Goal: Task Accomplishment & Management: Use online tool/utility

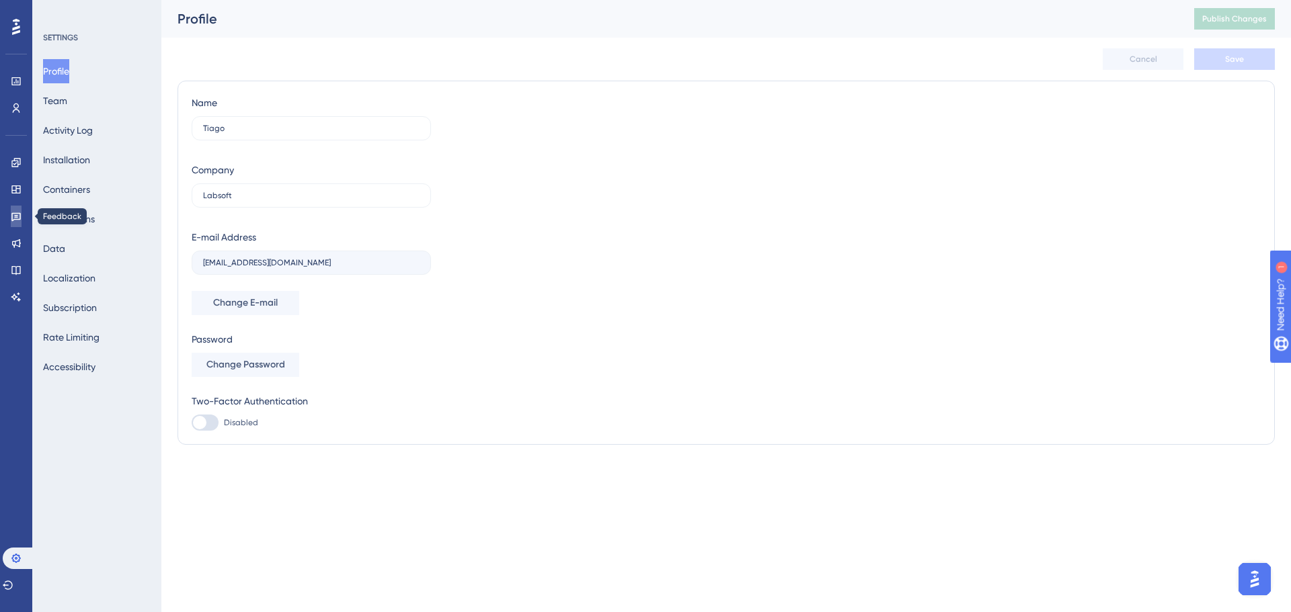
click at [15, 212] on icon at bounding box center [16, 216] width 11 height 11
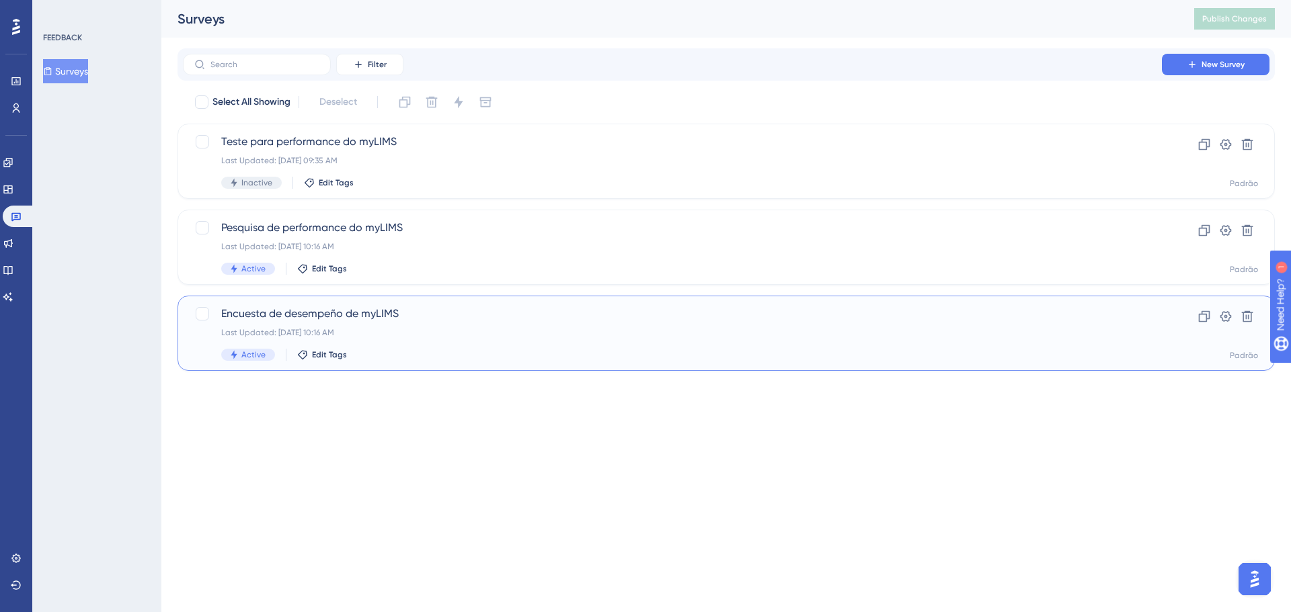
click at [444, 319] on span "Encuesta de desempeño de myLIMS" at bounding box center [672, 314] width 902 height 16
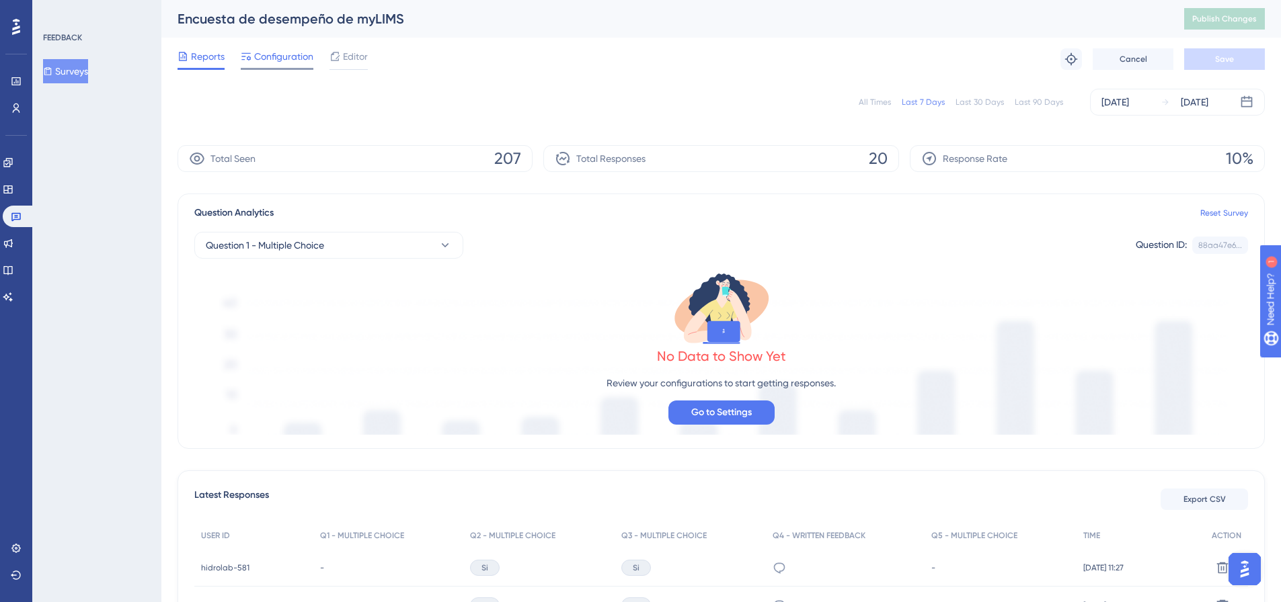
click at [281, 53] on span "Configuration" at bounding box center [283, 56] width 59 height 16
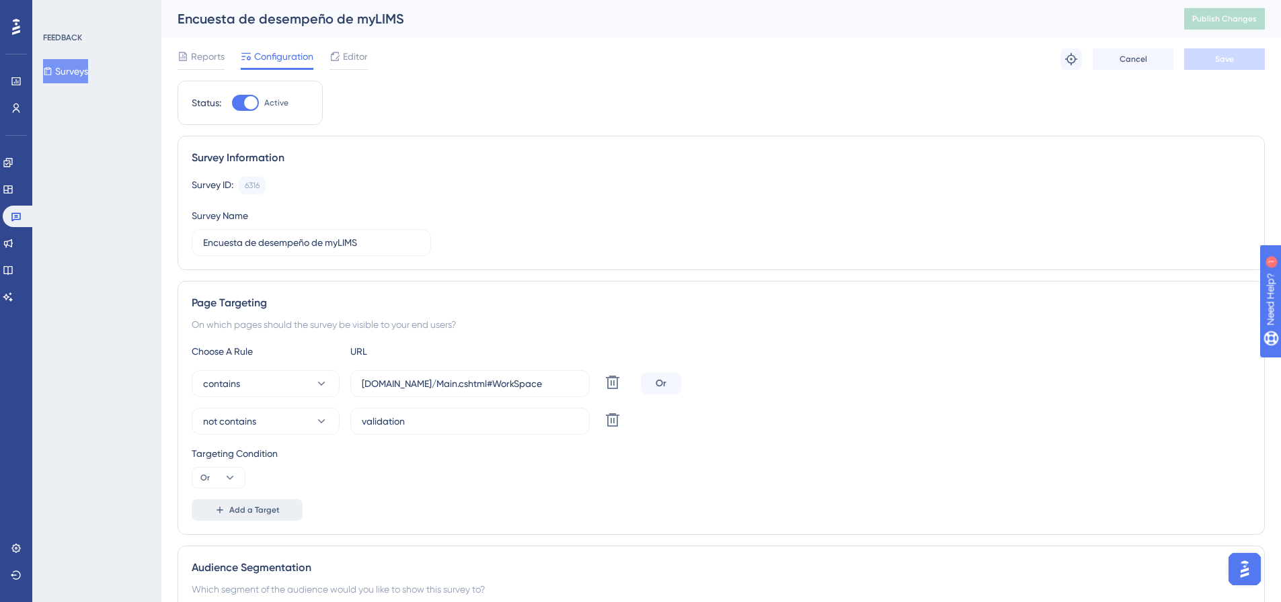
click at [243, 504] on button "Add a Target" at bounding box center [247, 510] width 111 height 22
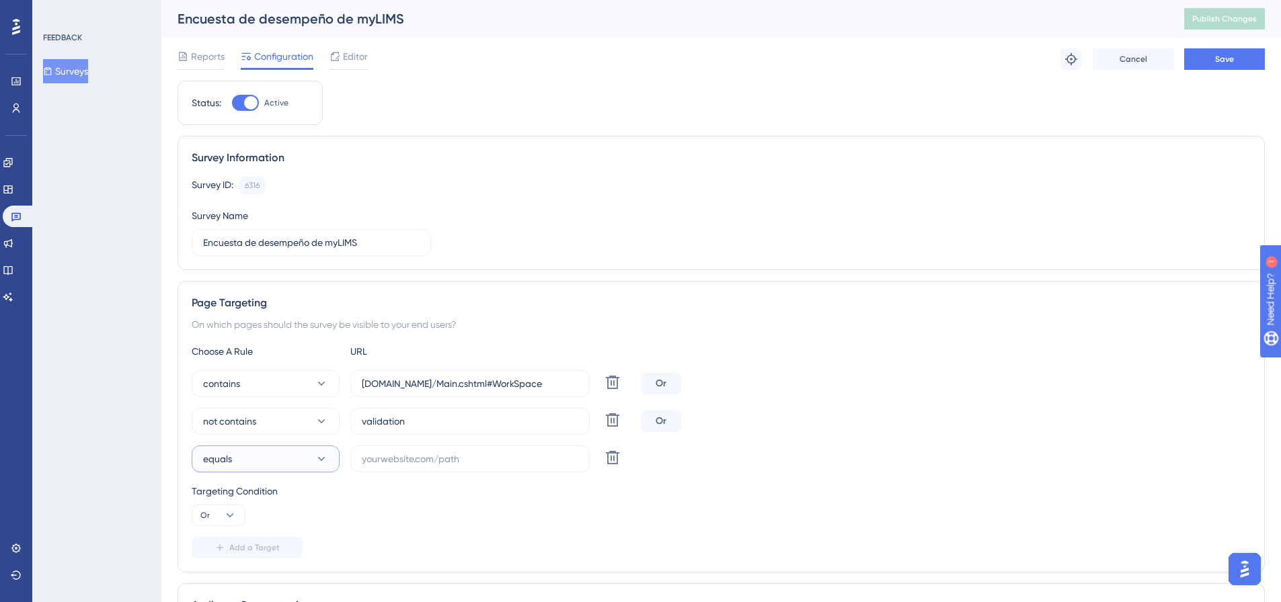
click at [323, 456] on icon at bounding box center [321, 458] width 13 height 13
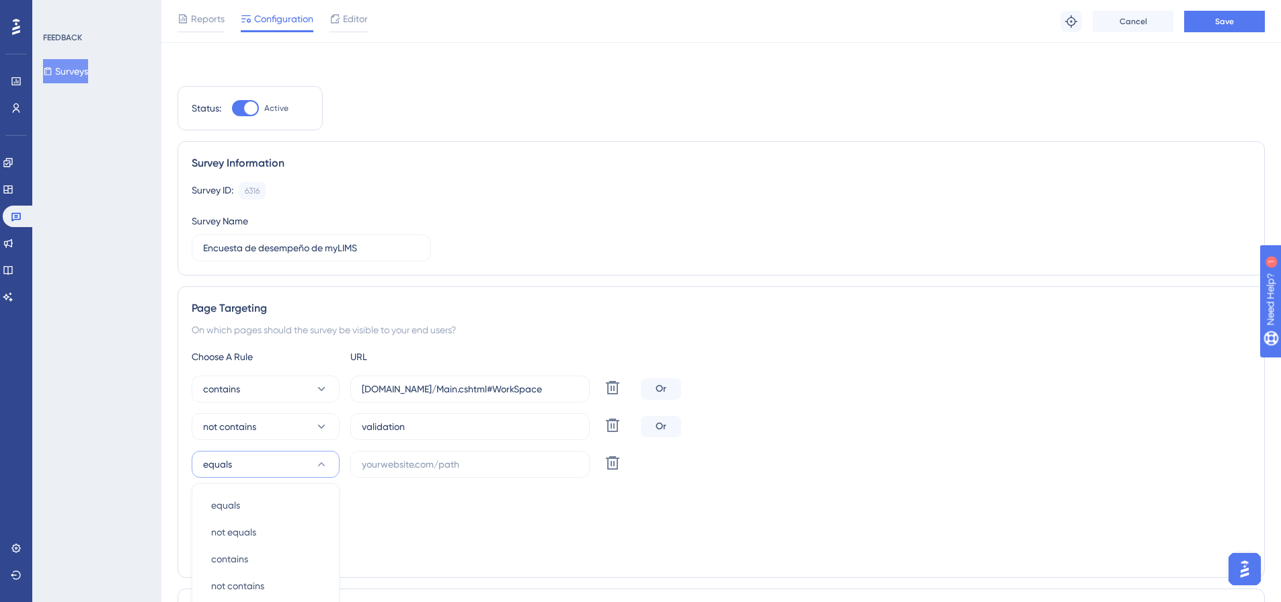
scroll to position [285, 0]
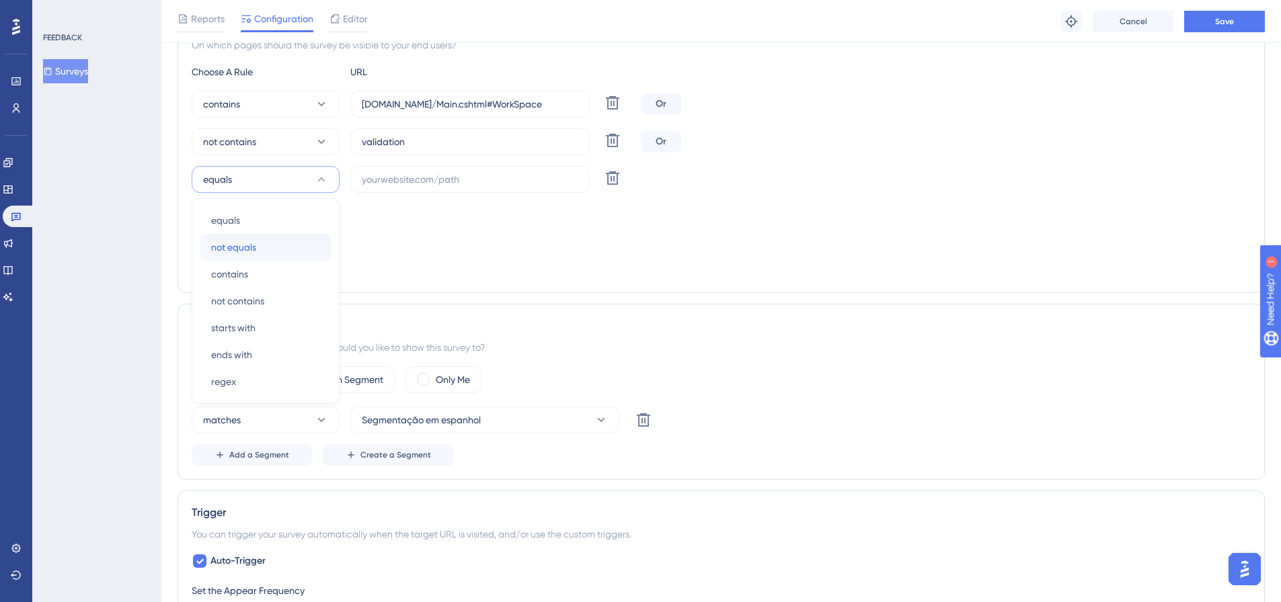
click at [262, 258] on div "not equals not equals" at bounding box center [265, 247] width 109 height 27
click at [437, 179] on input "text" at bounding box center [470, 179] width 216 height 15
type input "i"
click at [382, 179] on input "lbsoftinova" at bounding box center [470, 179] width 216 height 15
click at [364, 181] on input "lbsoftinova" at bounding box center [470, 179] width 216 height 15
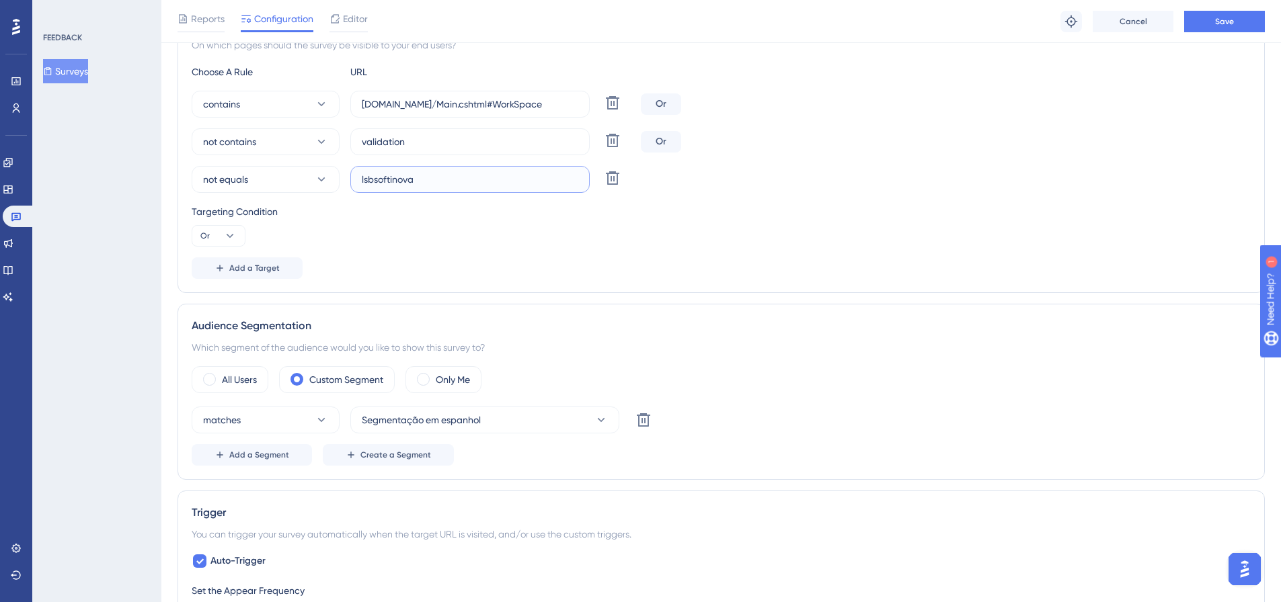
type input "lsbsoftinova"
click at [408, 238] on div "Targeting Condition Or" at bounding box center [721, 225] width 1059 height 43
click at [286, 263] on button "Add a Target" at bounding box center [247, 268] width 111 height 22
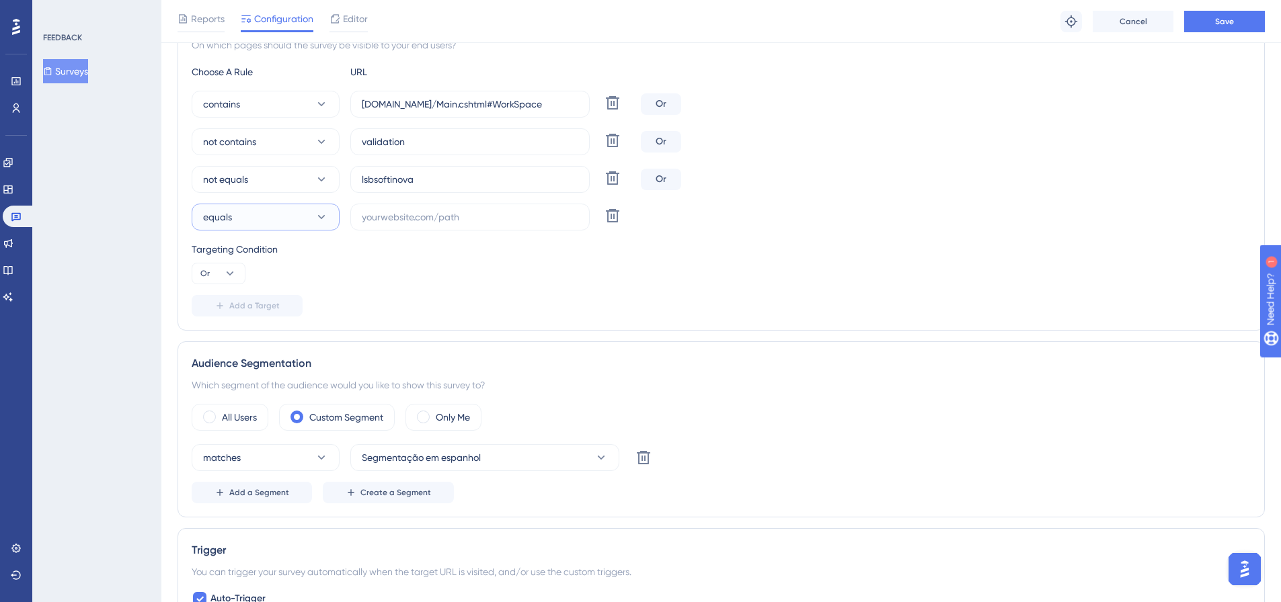
click at [320, 219] on icon at bounding box center [321, 216] width 13 height 13
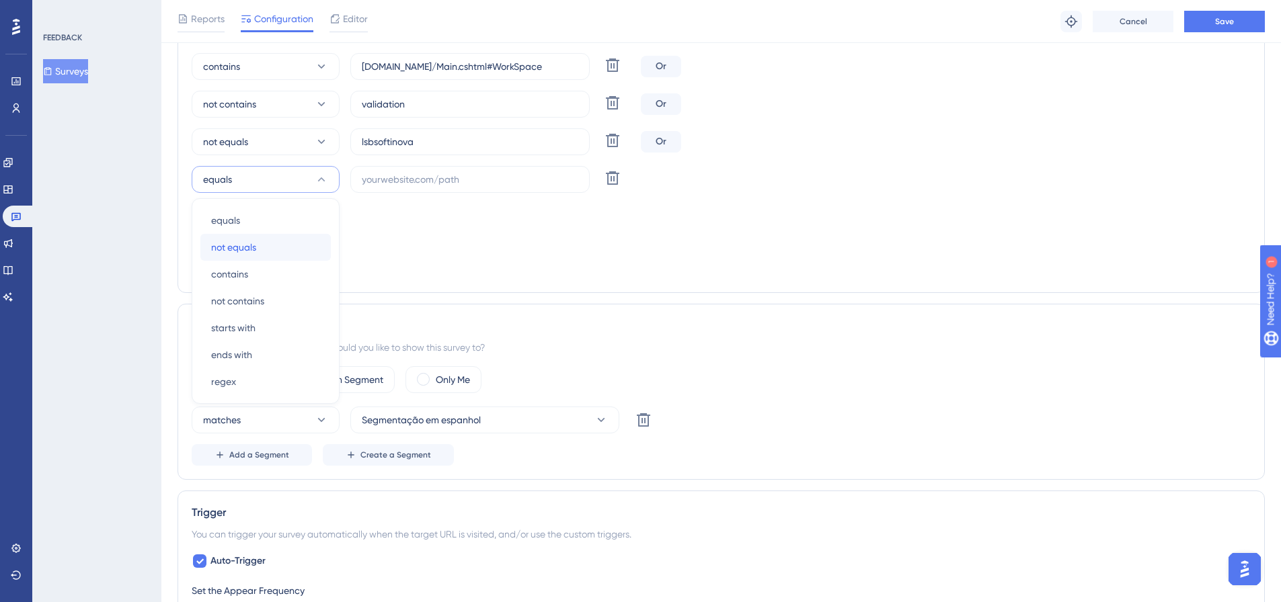
click at [279, 253] on div "not equals not equals" at bounding box center [265, 247] width 109 height 27
click at [428, 187] on label at bounding box center [469, 179] width 239 height 27
click at [428, 187] on input "text" at bounding box center [470, 179] width 216 height 15
type input "produto"
click at [1272, 11] on div "Reports Configuration Editor Troubleshoot Cancel Save" at bounding box center [720, 21] width 1119 height 43
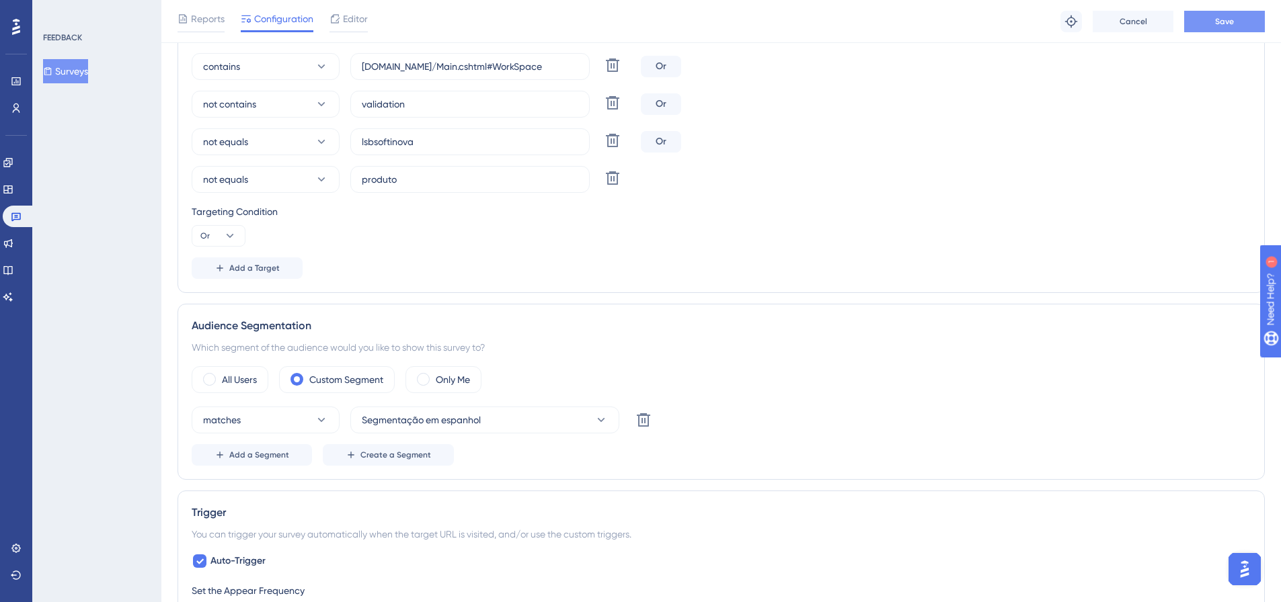
click at [1227, 24] on span "Save" at bounding box center [1224, 21] width 19 height 11
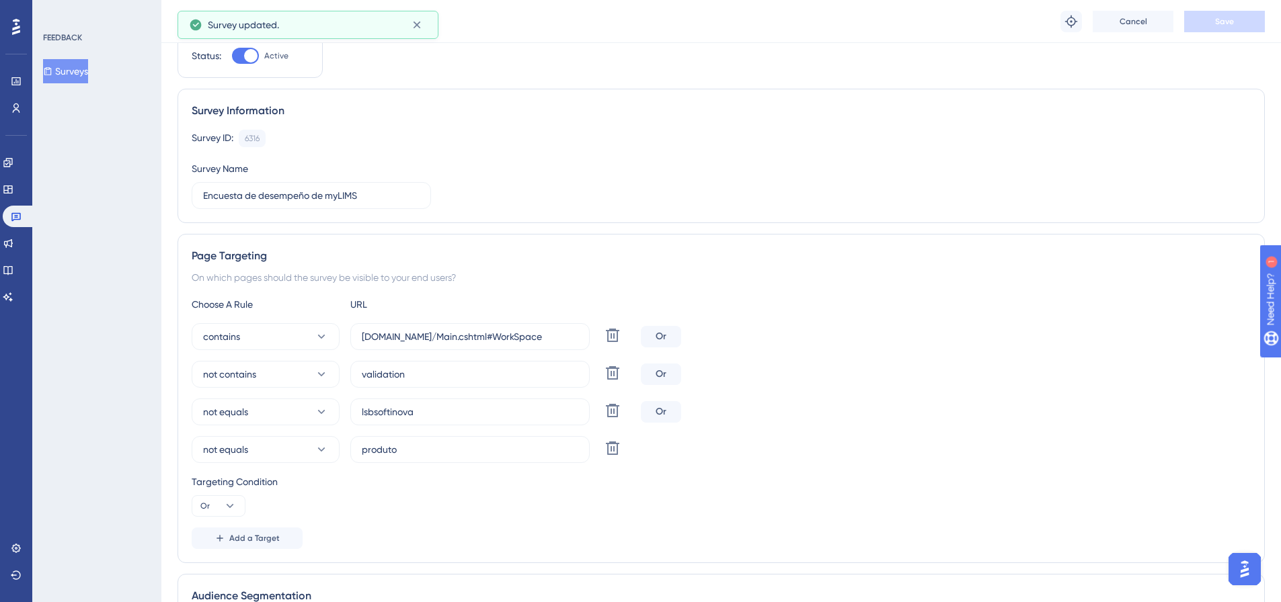
scroll to position [0, 0]
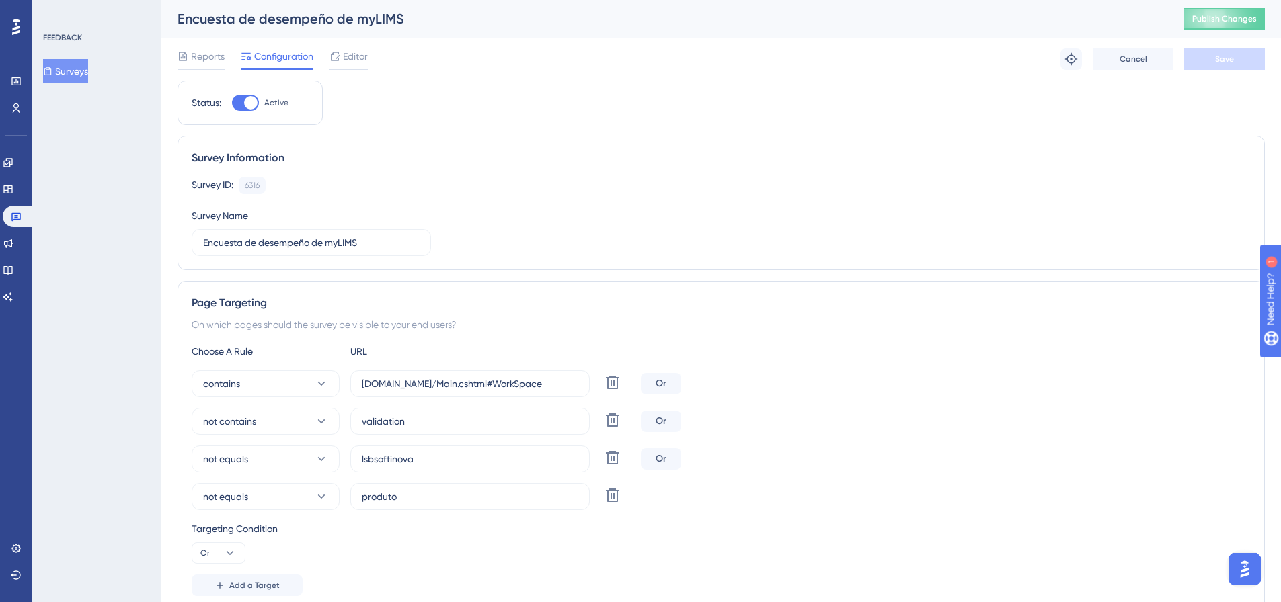
click at [49, 71] on button "Surveys" at bounding box center [65, 71] width 45 height 24
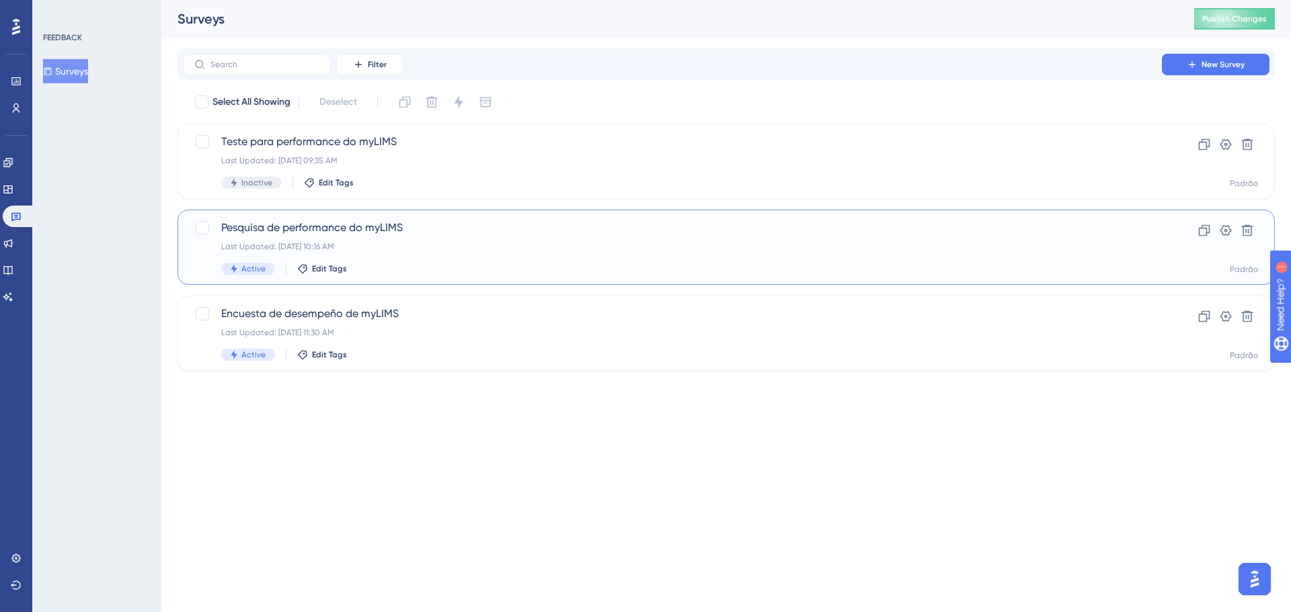
click at [363, 248] on div "Last Updated: 09 de set. de 2025 10:16 AM" at bounding box center [672, 246] width 902 height 11
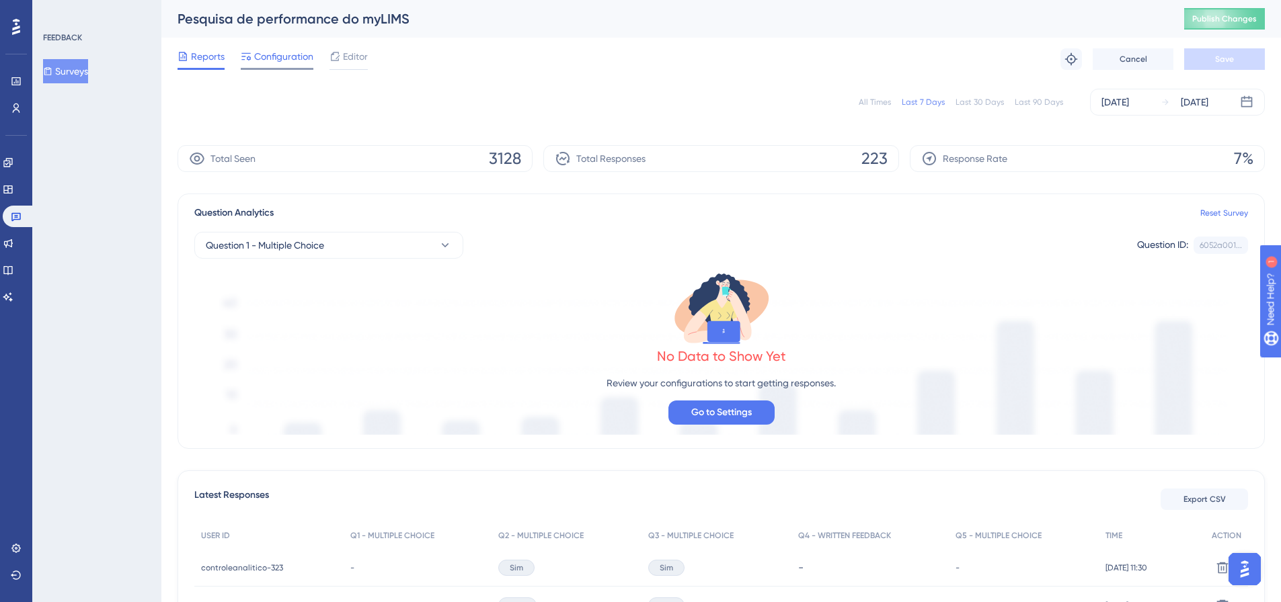
click at [275, 58] on span "Configuration" at bounding box center [283, 56] width 59 height 16
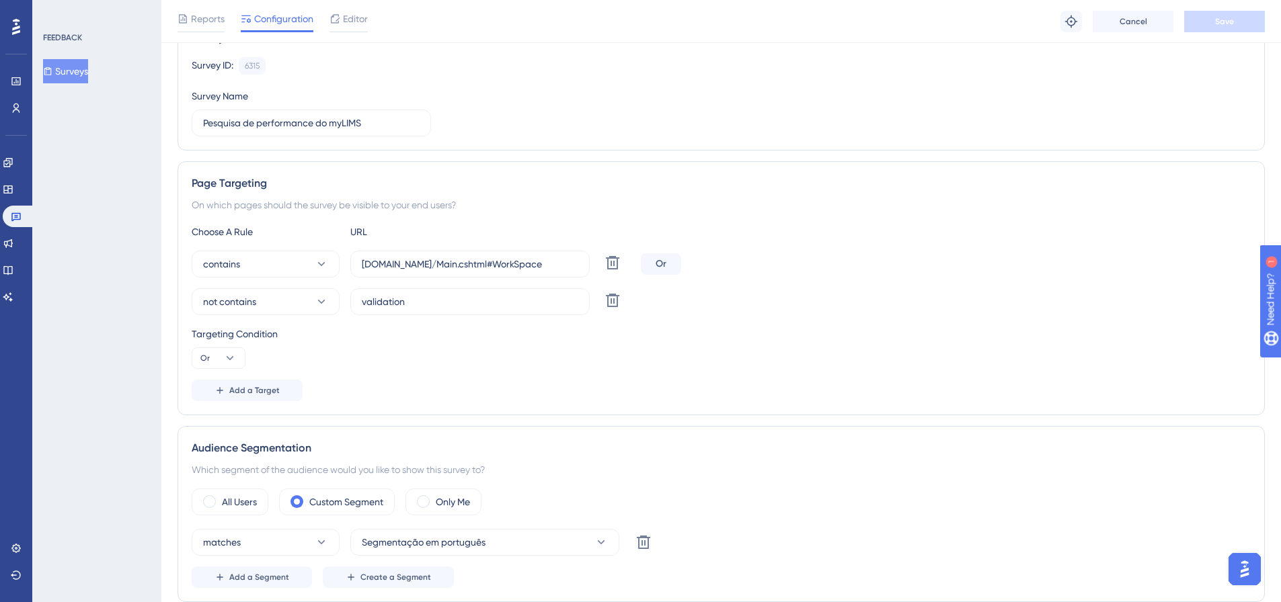
scroll to position [134, 0]
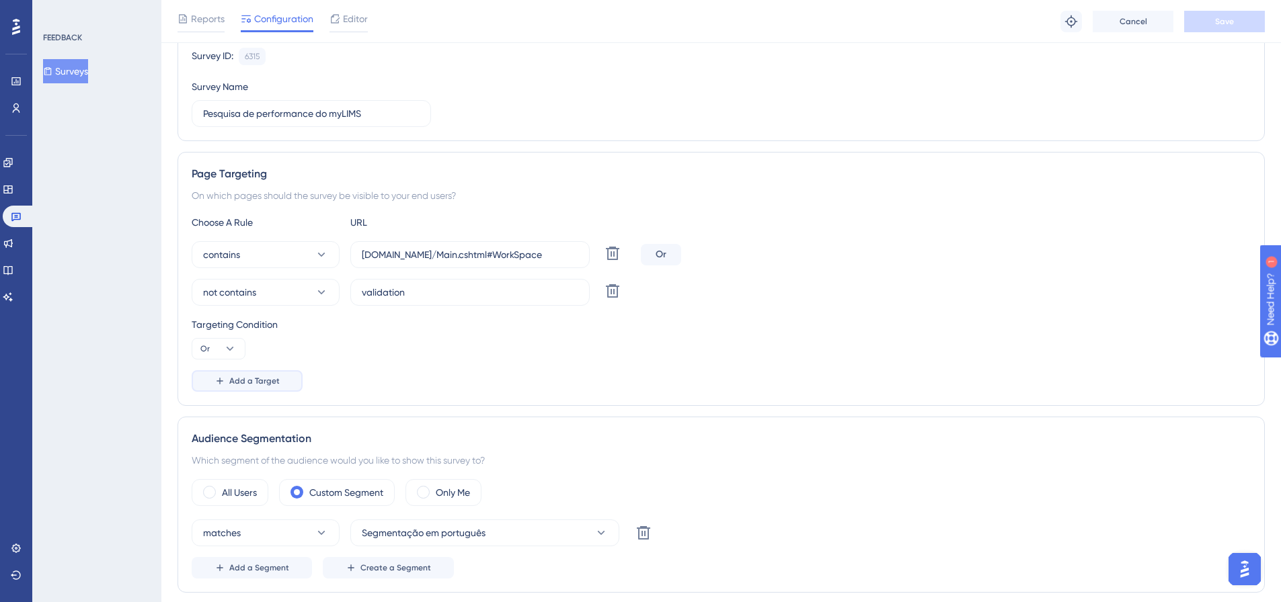
click at [263, 384] on span "Add a Target" at bounding box center [254, 381] width 50 height 11
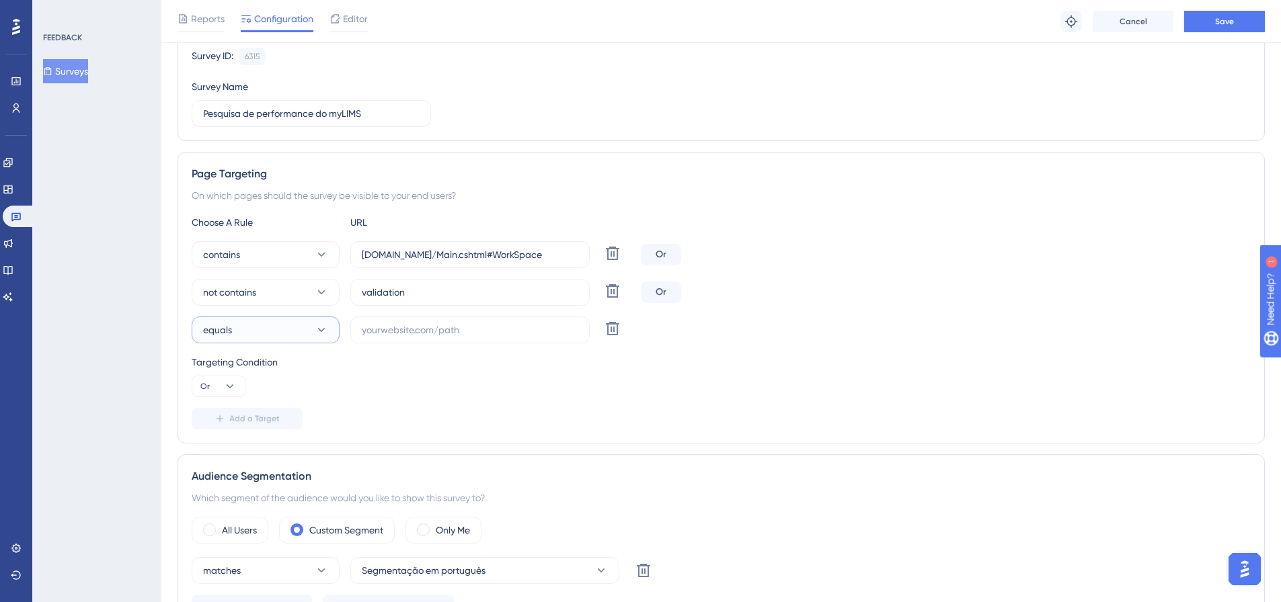
click at [322, 327] on icon at bounding box center [321, 329] width 13 height 13
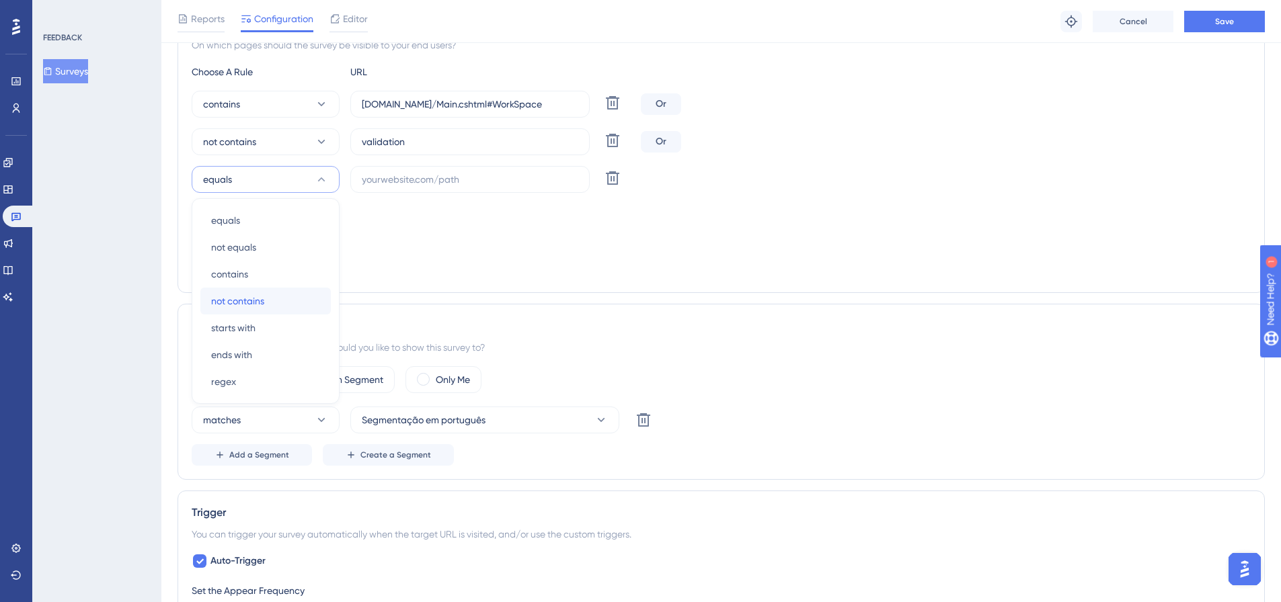
click at [272, 303] on div "not contains not contains" at bounding box center [265, 301] width 109 height 27
click at [411, 188] on label at bounding box center [469, 179] width 239 height 27
click at [411, 187] on input "text" at bounding box center [470, 179] width 216 height 15
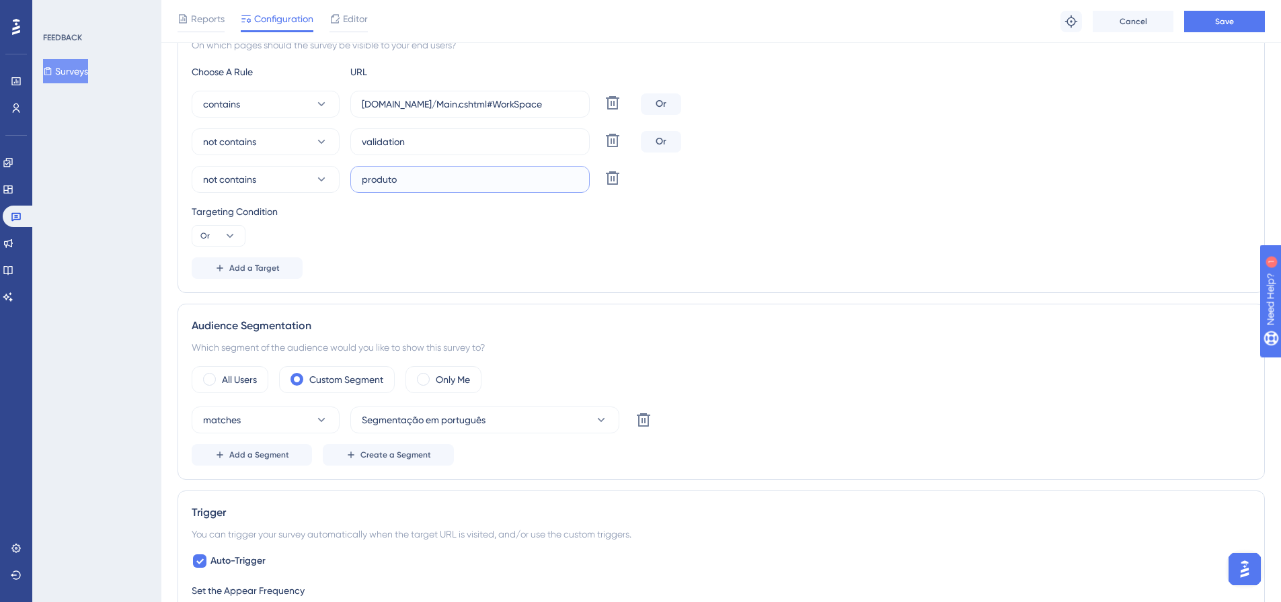
type input "produto"
click at [390, 222] on div "Targeting Condition Or" at bounding box center [721, 225] width 1059 height 43
click at [266, 265] on span "Add a Target" at bounding box center [254, 268] width 50 height 11
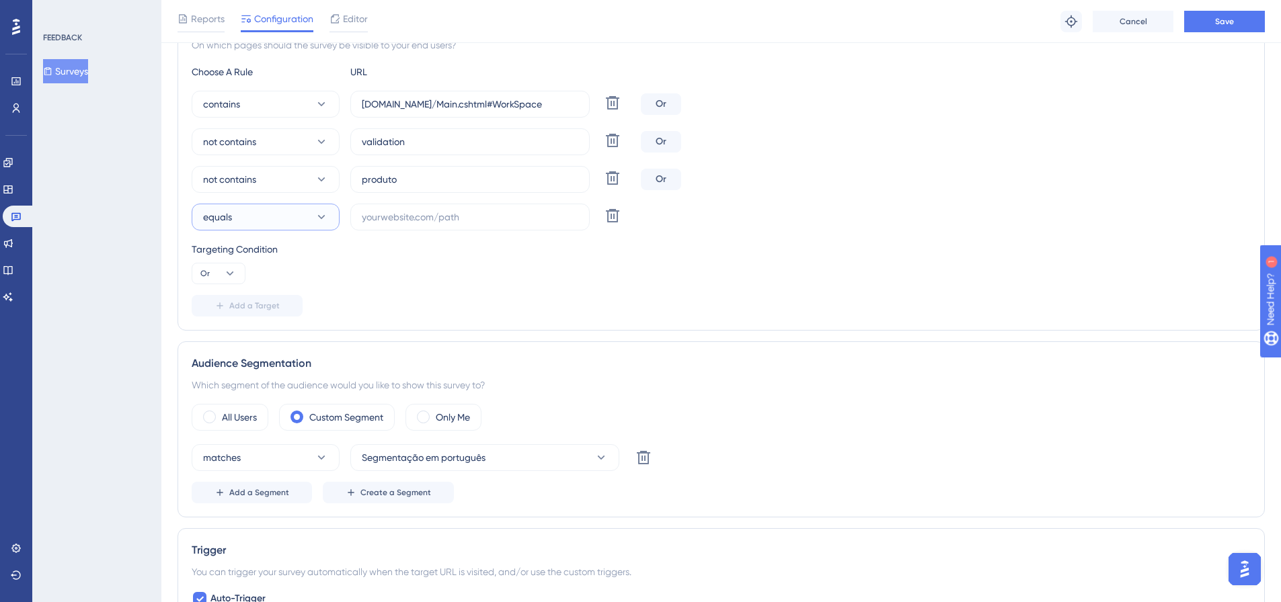
click at [322, 210] on button "equals" at bounding box center [266, 217] width 148 height 27
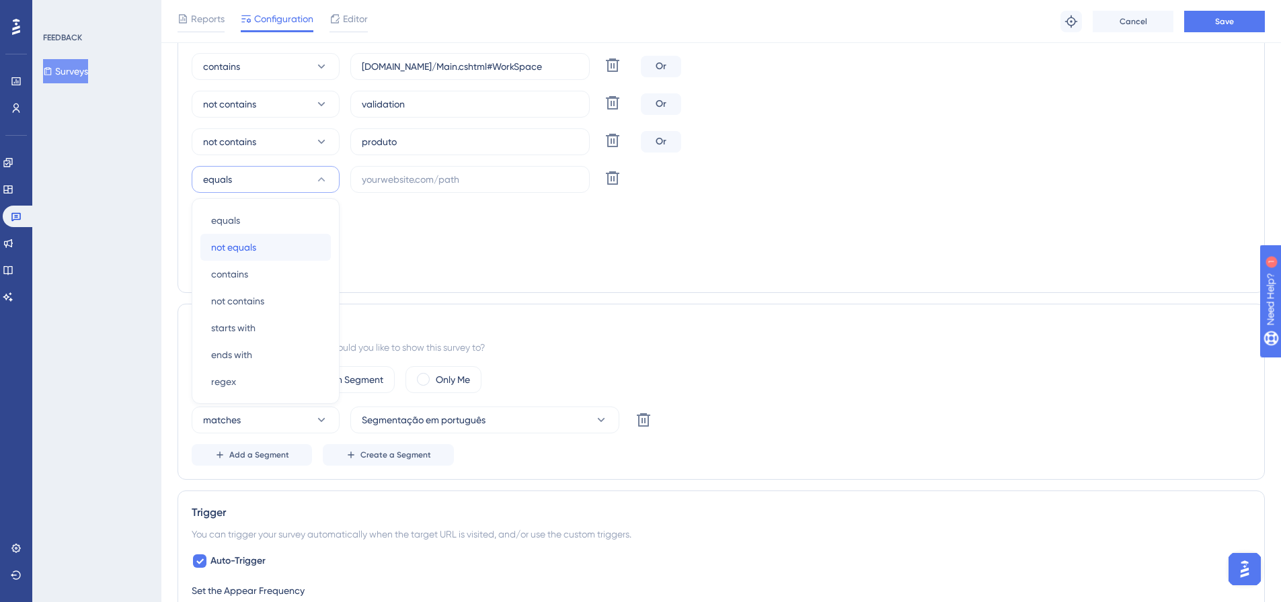
click at [294, 257] on div "not equals not equals" at bounding box center [265, 247] width 109 height 27
click at [381, 189] on label at bounding box center [469, 179] width 239 height 27
click at [381, 187] on input "text" at bounding box center [470, 179] width 216 height 15
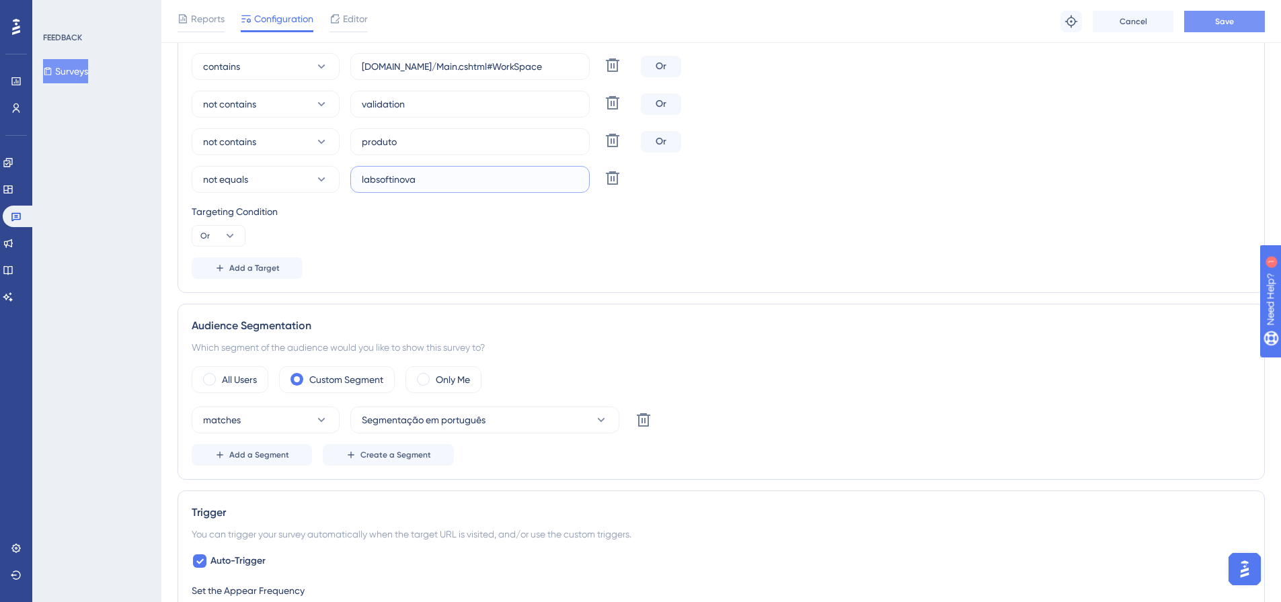
type input "labsoftinova"
click at [1251, 14] on button "Save" at bounding box center [1224, 22] width 81 height 22
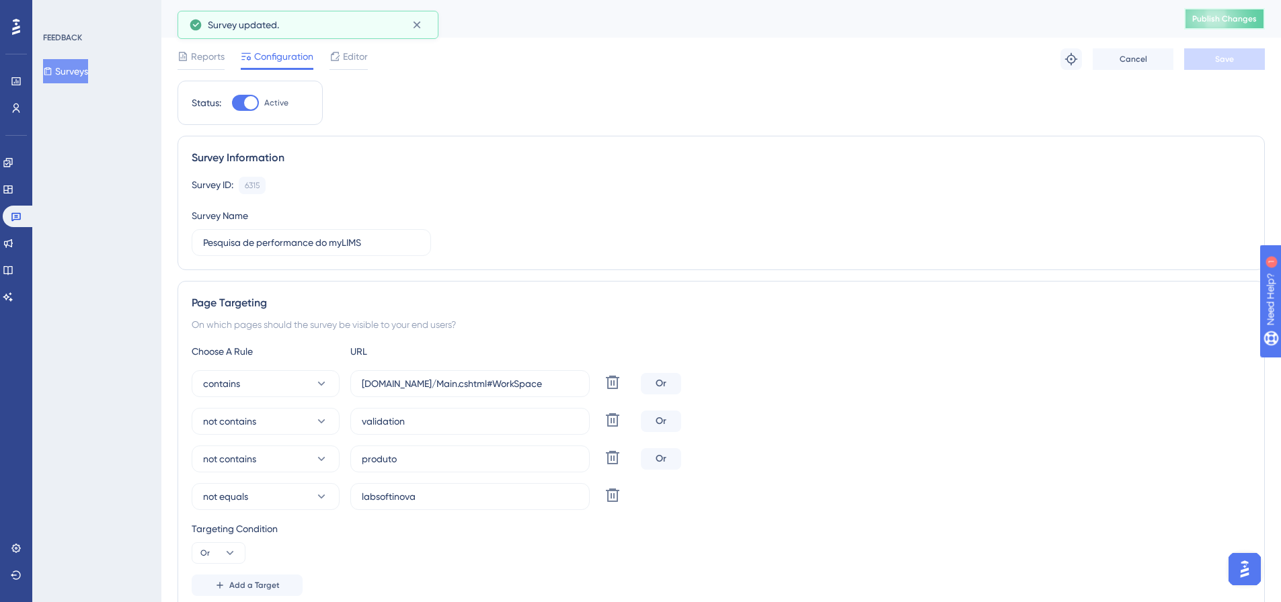
click at [1225, 26] on button "Publish Changes" at bounding box center [1224, 19] width 81 height 22
click at [107, 491] on div "FEEDBACK Surveys" at bounding box center [96, 301] width 129 height 602
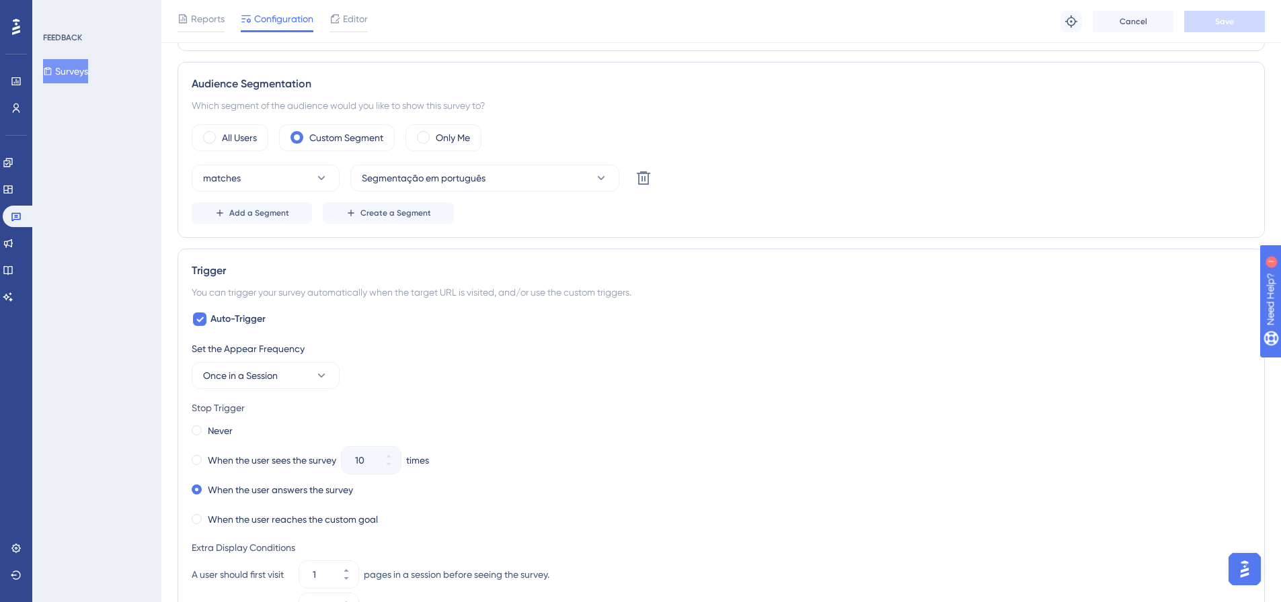
scroll to position [471, 0]
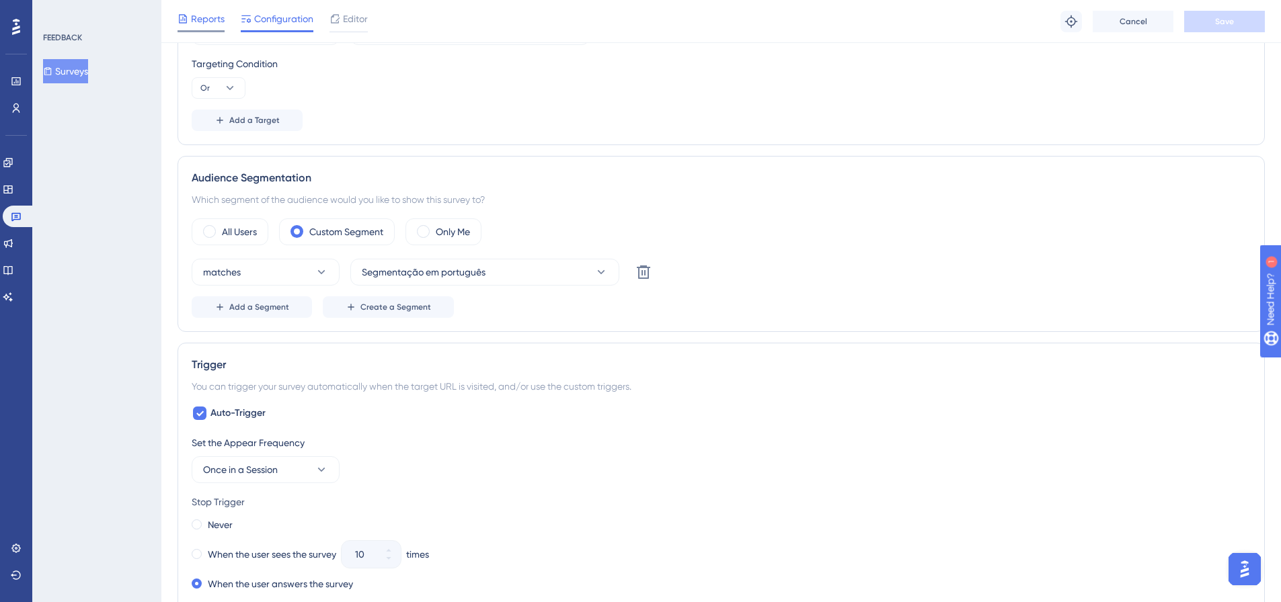
click at [206, 16] on span "Reports" at bounding box center [208, 19] width 34 height 16
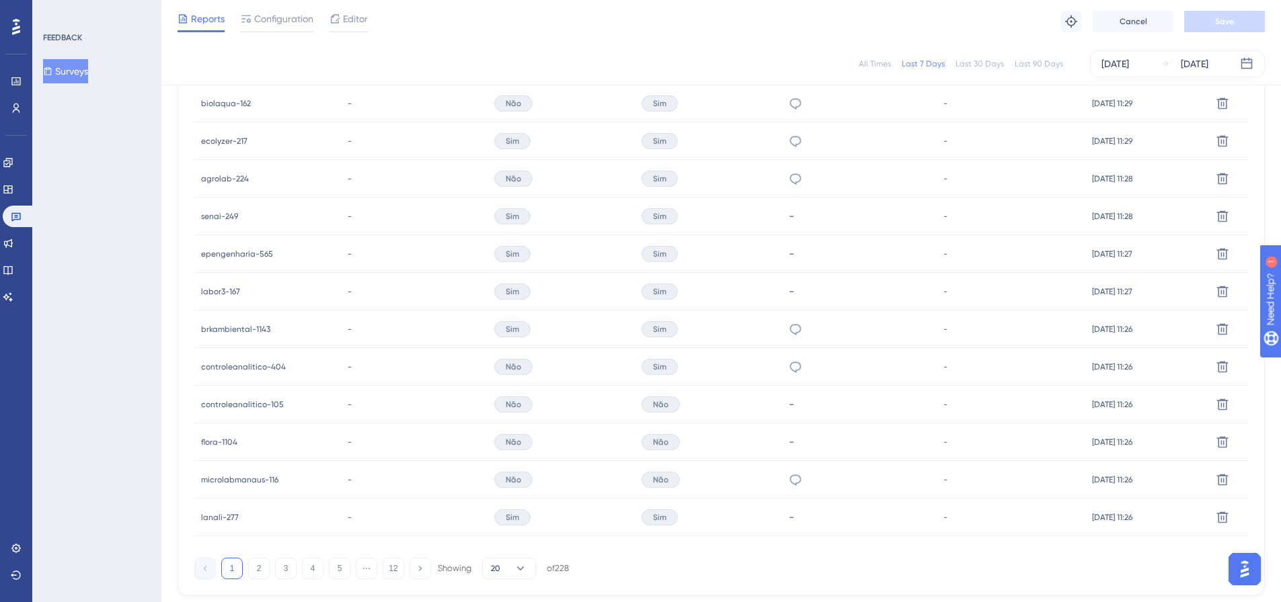
scroll to position [824, 0]
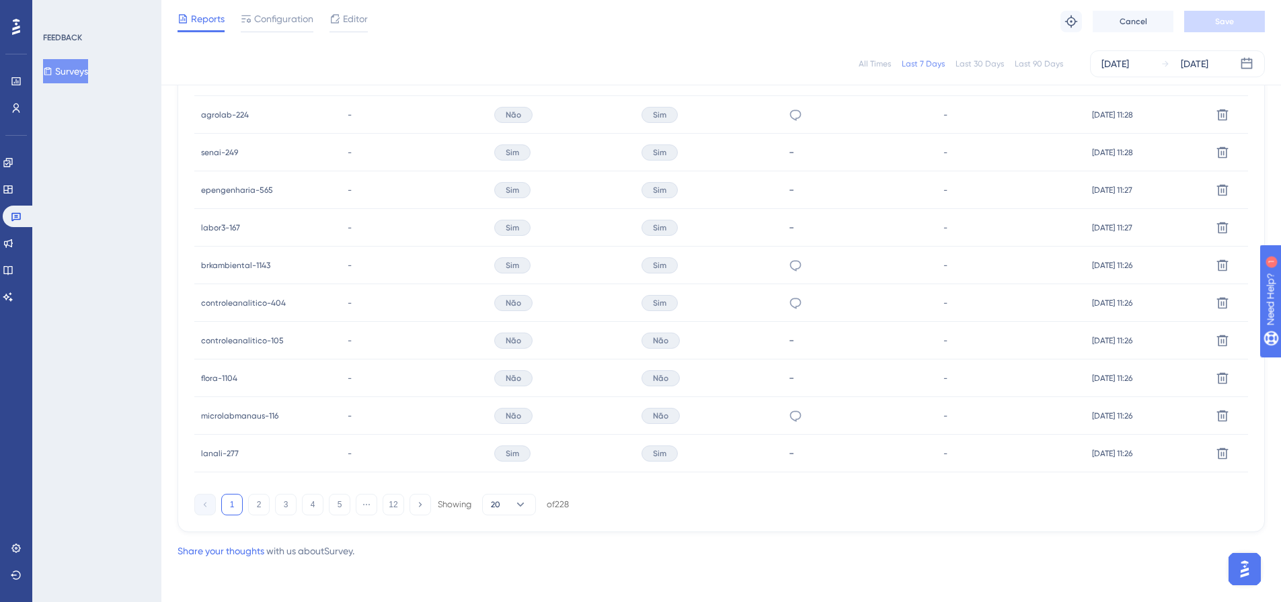
click at [875, 60] on div "All Times" at bounding box center [874, 63] width 32 height 11
click at [128, 337] on div "FEEDBACK Surveys" at bounding box center [96, 301] width 129 height 602
click at [335, 506] on button "5" at bounding box center [340, 505] width 22 height 22
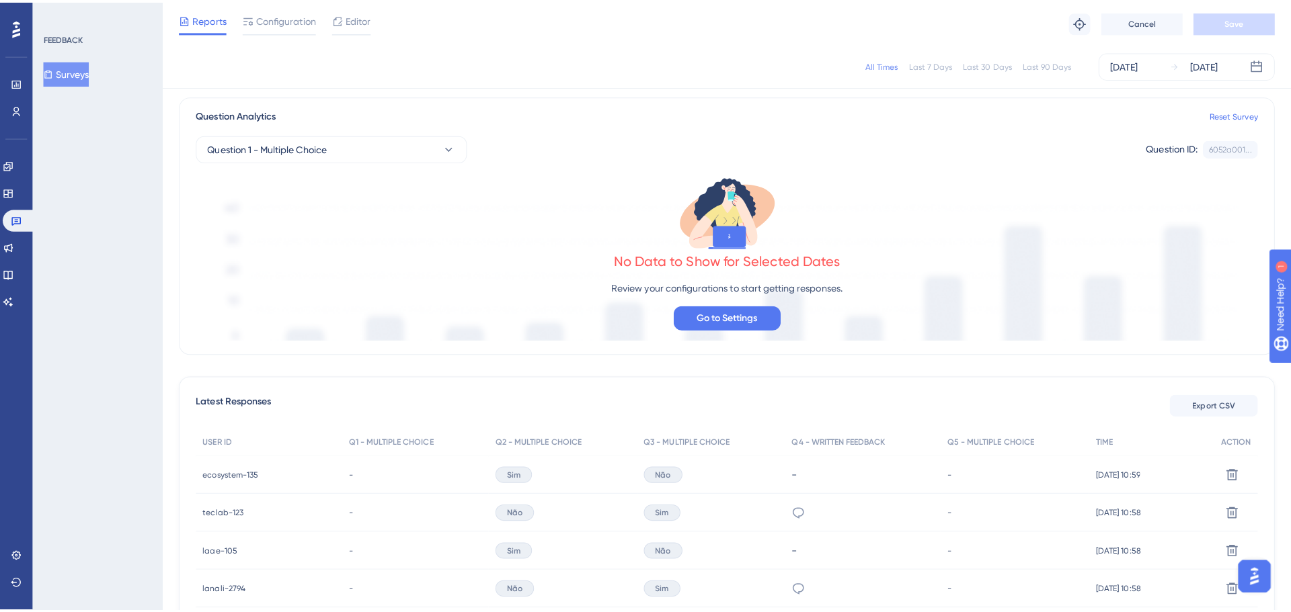
scroll to position [202, 0]
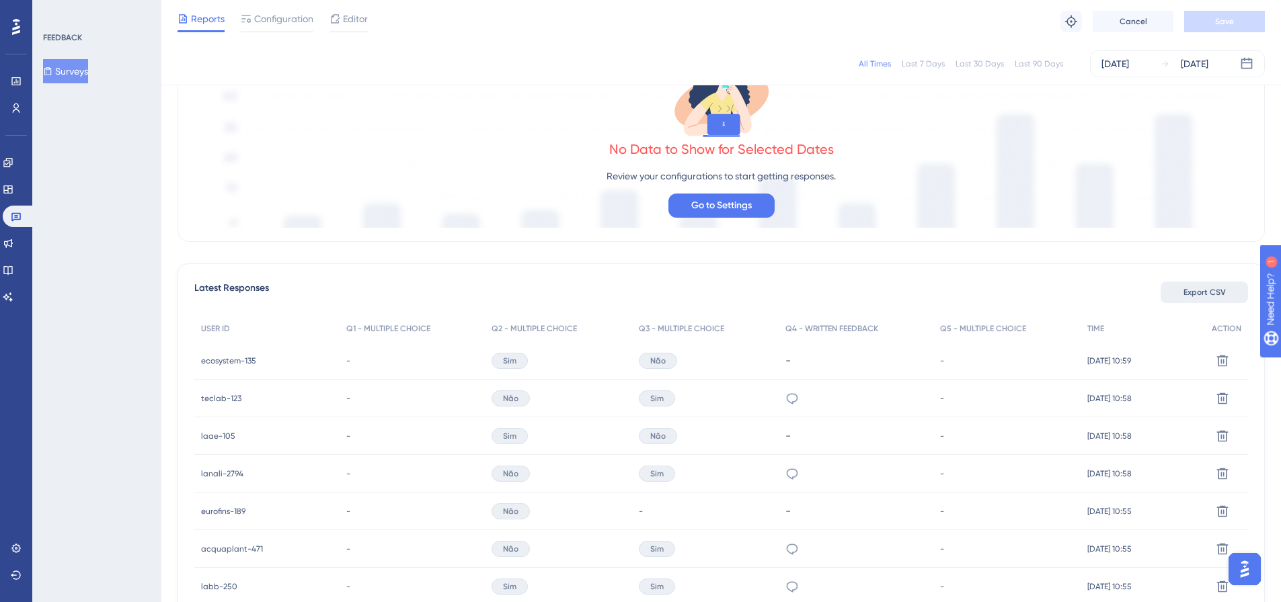
click at [1199, 290] on span "Export CSV" at bounding box center [1204, 292] width 42 height 11
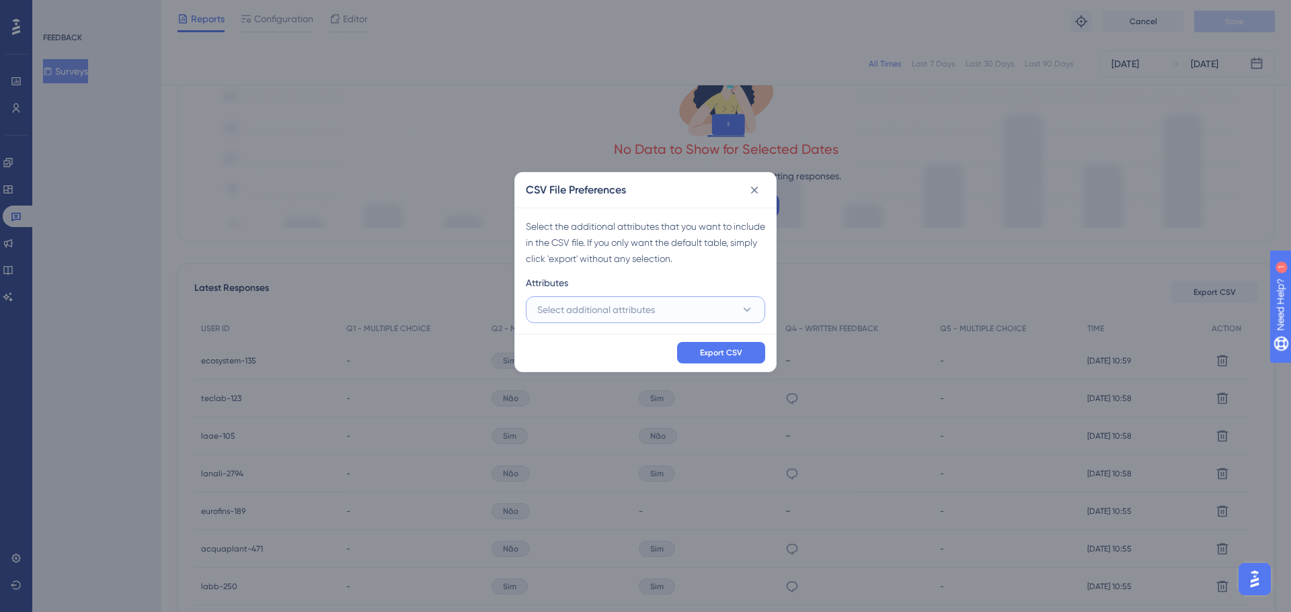
click at [752, 311] on icon at bounding box center [746, 309] width 13 height 13
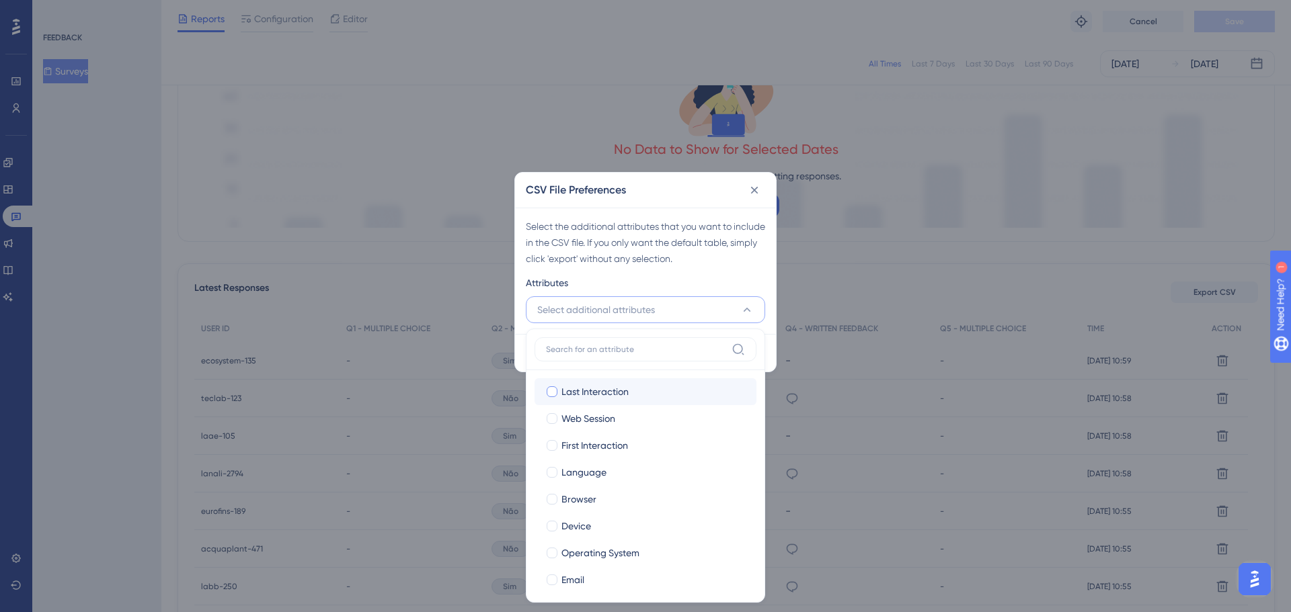
click at [553, 388] on div at bounding box center [551, 392] width 11 height 11
checkbox input "true"
click at [553, 425] on div at bounding box center [551, 418] width 13 height 13
checkbox input "true"
drag, startPoint x: 553, startPoint y: 449, endPoint x: 553, endPoint y: 460, distance: 11.4
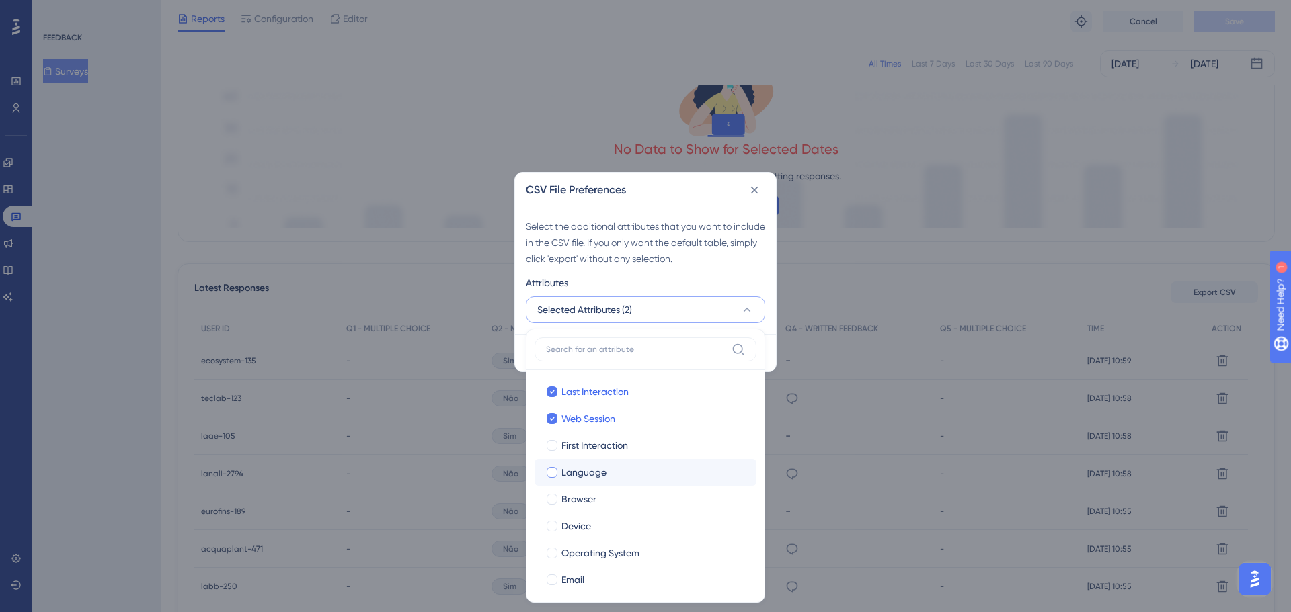
click at [553, 457] on label "First Interaction First Interaction" at bounding box center [645, 445] width 222 height 27
click at [553, 446] on input "First Interaction" at bounding box center [552, 445] width 1 height 1
click at [554, 479] on label "Language" at bounding box center [645, 472] width 200 height 16
checkbox input "true"
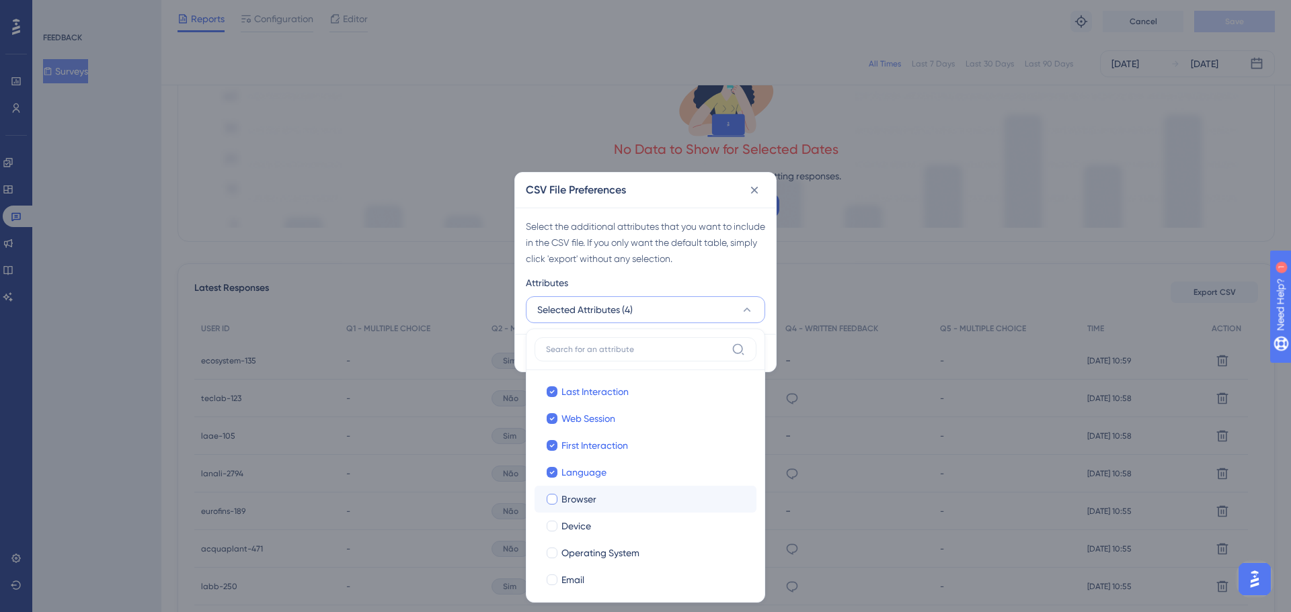
click at [556, 504] on div at bounding box center [551, 499] width 13 height 13
checkbox input "true"
click at [556, 525] on div at bounding box center [551, 526] width 11 height 11
checkbox input "true"
drag, startPoint x: 555, startPoint y: 554, endPoint x: 553, endPoint y: 561, distance: 6.9
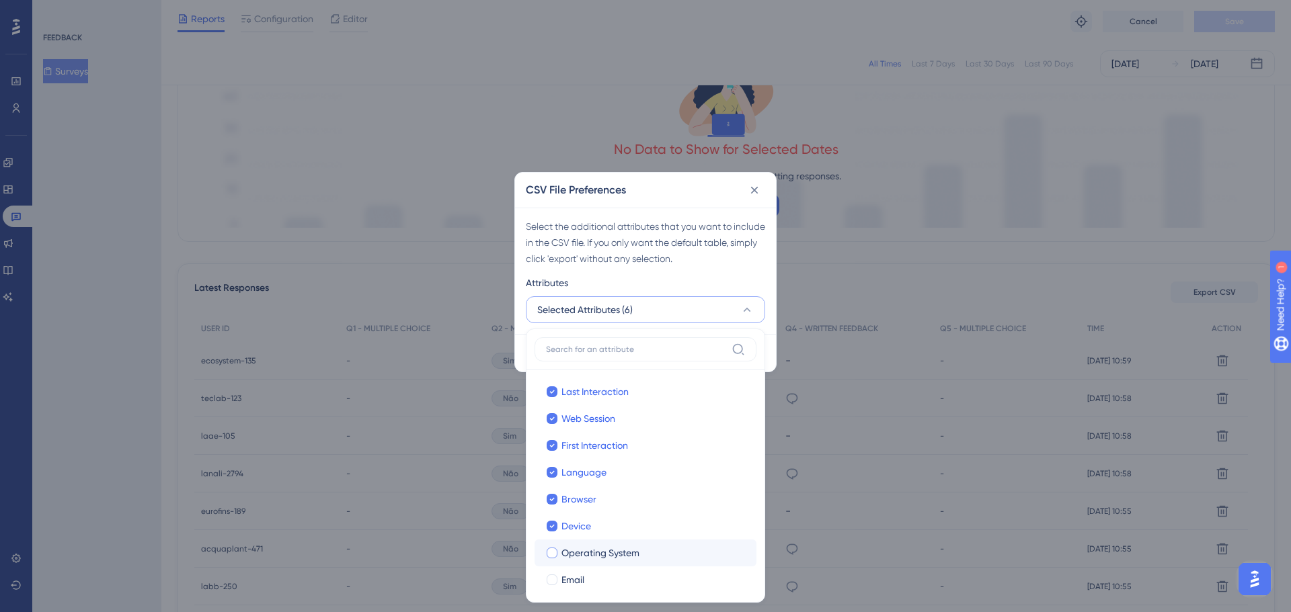
click at [554, 555] on div at bounding box center [551, 553] width 11 height 11
checkbox input "true"
click at [554, 581] on div at bounding box center [551, 580] width 11 height 11
checkbox input "true"
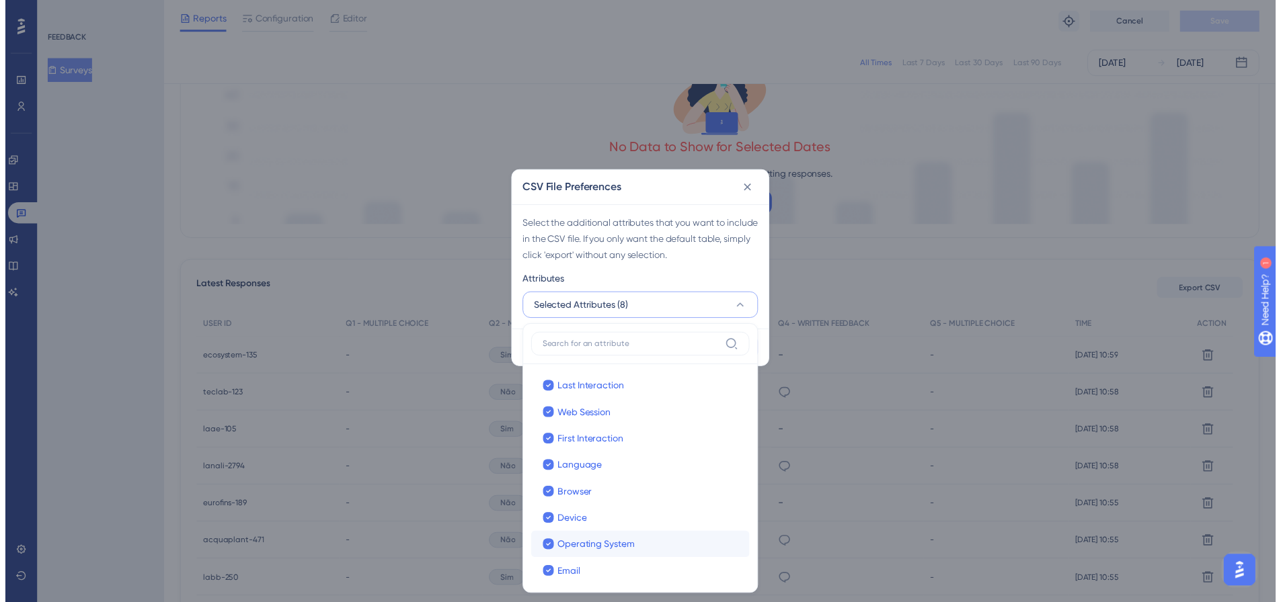
scroll to position [114, 0]
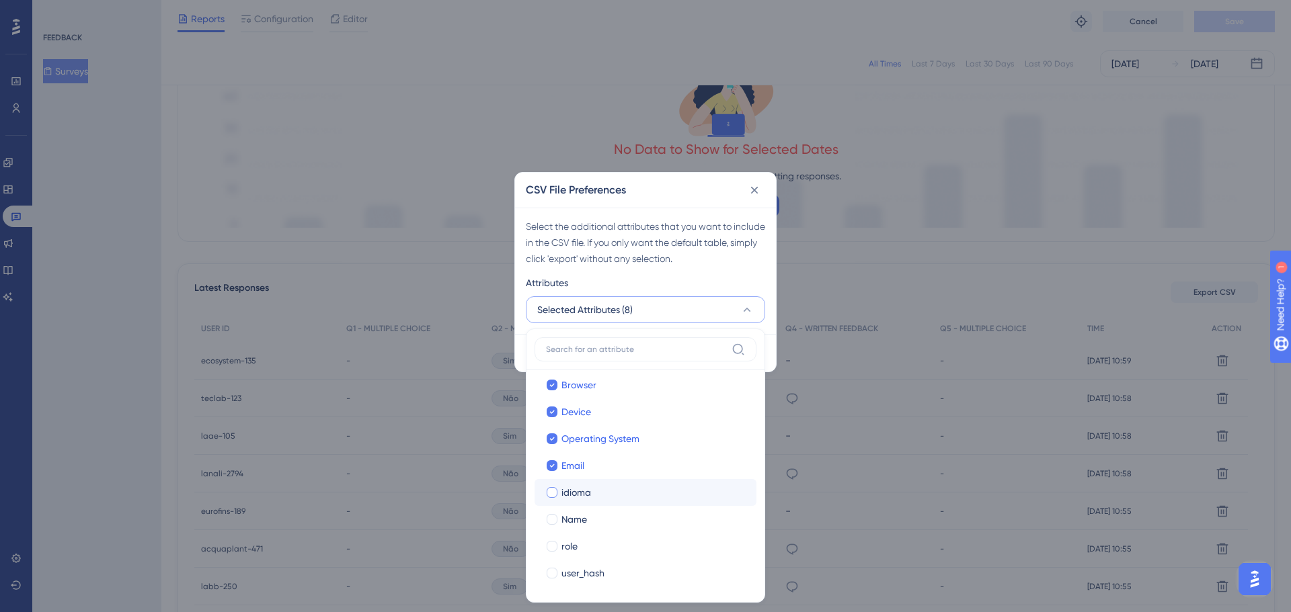
click at [551, 493] on div at bounding box center [551, 492] width 11 height 11
checkbox input "true"
click at [553, 526] on label "Name" at bounding box center [645, 520] width 200 height 16
checkbox input "true"
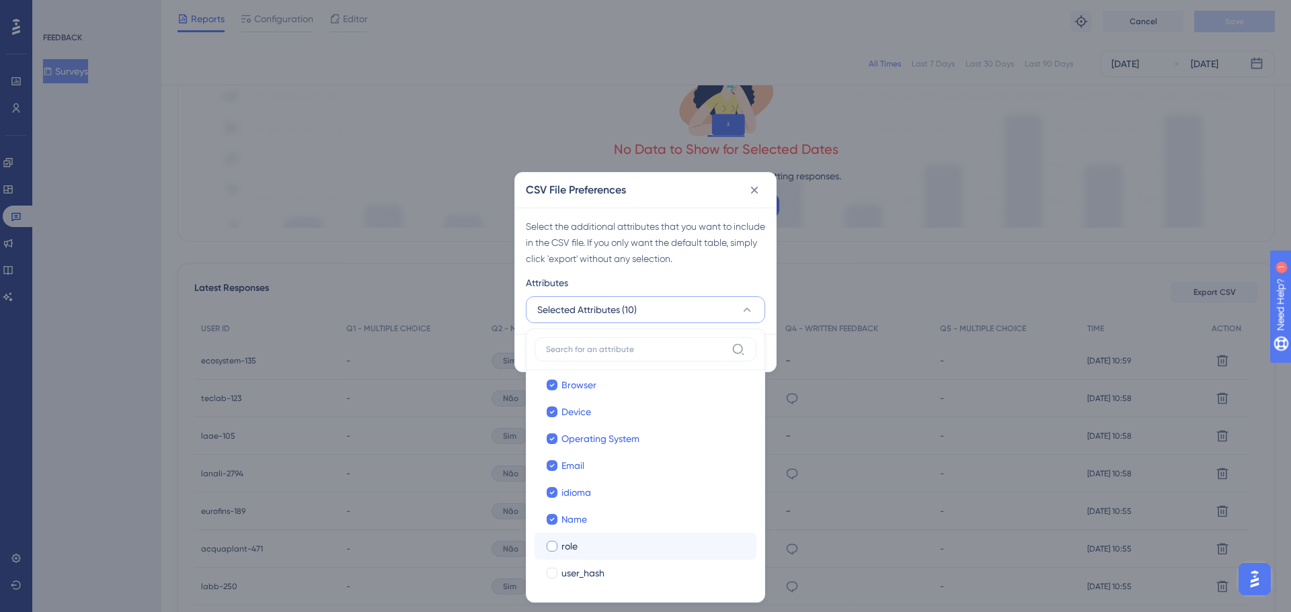
drag, startPoint x: 553, startPoint y: 545, endPoint x: 554, endPoint y: 555, distance: 10.1
click at [554, 550] on div at bounding box center [551, 546] width 11 height 11
checkbox input "true"
click at [555, 573] on div at bounding box center [551, 573] width 11 height 11
checkbox input "true"
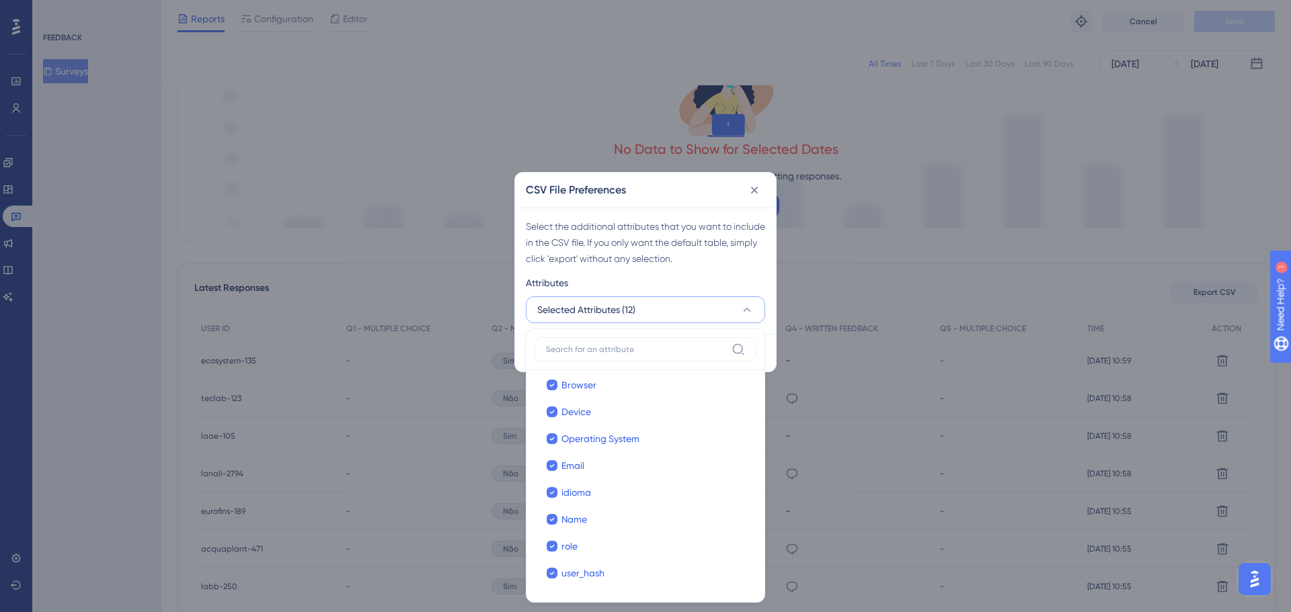
click at [672, 191] on div "CSV File Preferences" at bounding box center [645, 190] width 261 height 35
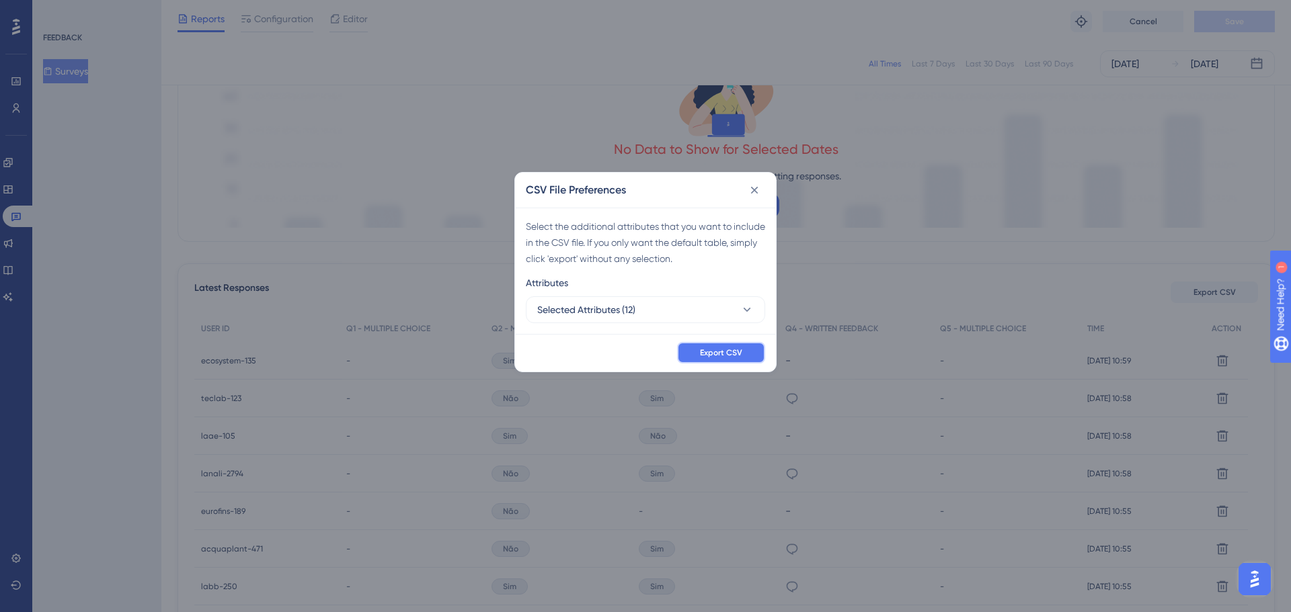
click at [698, 355] on button "Export CSV" at bounding box center [721, 353] width 88 height 22
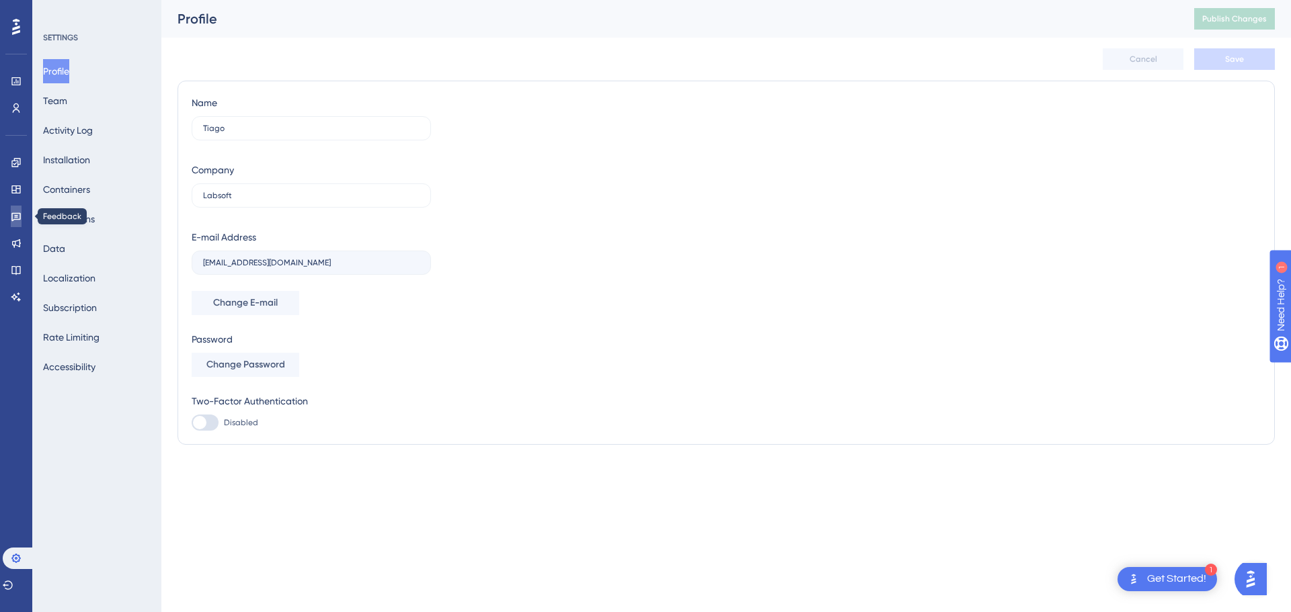
click at [16, 213] on icon at bounding box center [15, 217] width 9 height 9
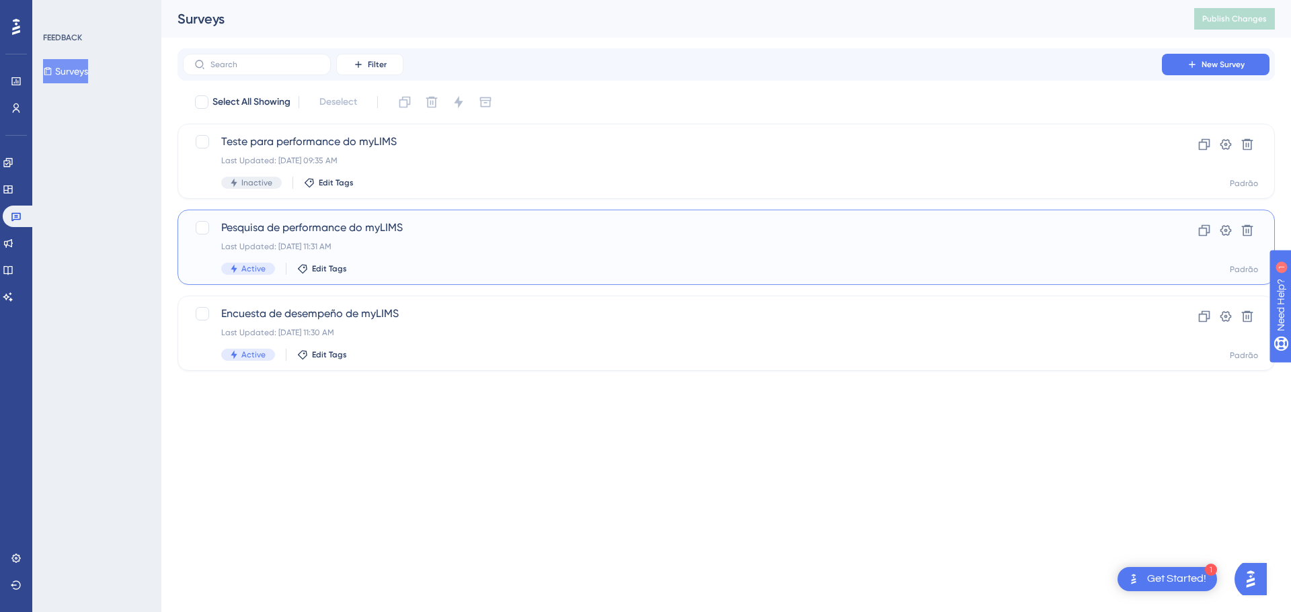
click at [361, 236] on div "Pesquisa de performance do myLIMS Last Updated: [DATE] 11:31 AM Active Edit Tags" at bounding box center [672, 247] width 902 height 55
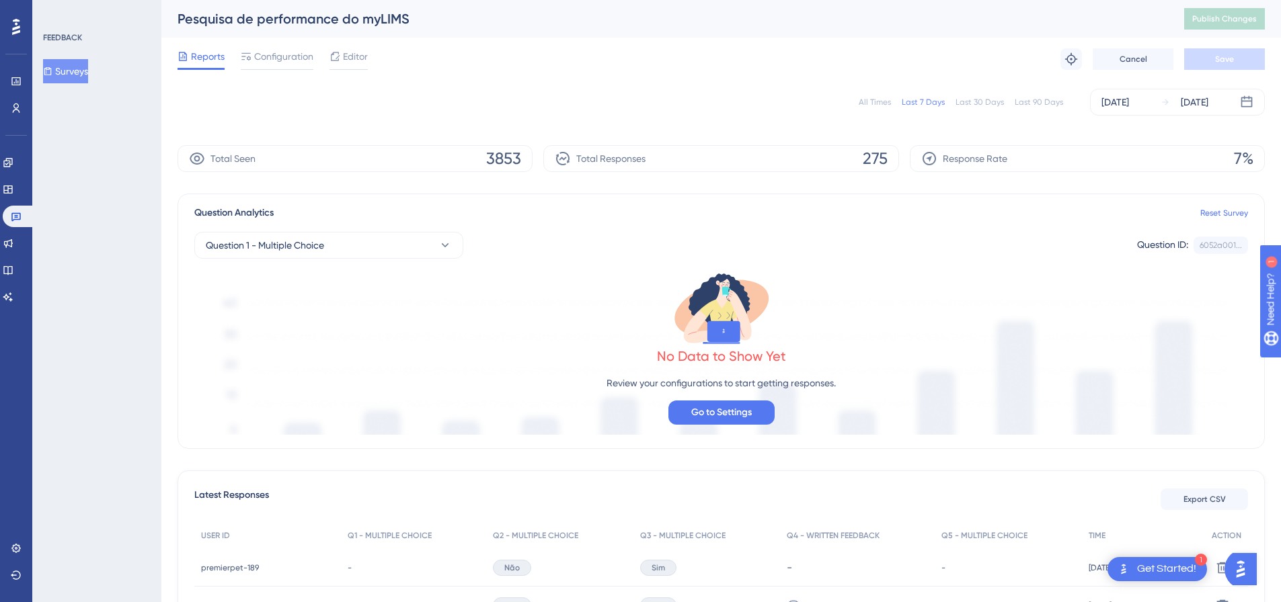
click at [285, 54] on span "Configuration" at bounding box center [283, 56] width 59 height 16
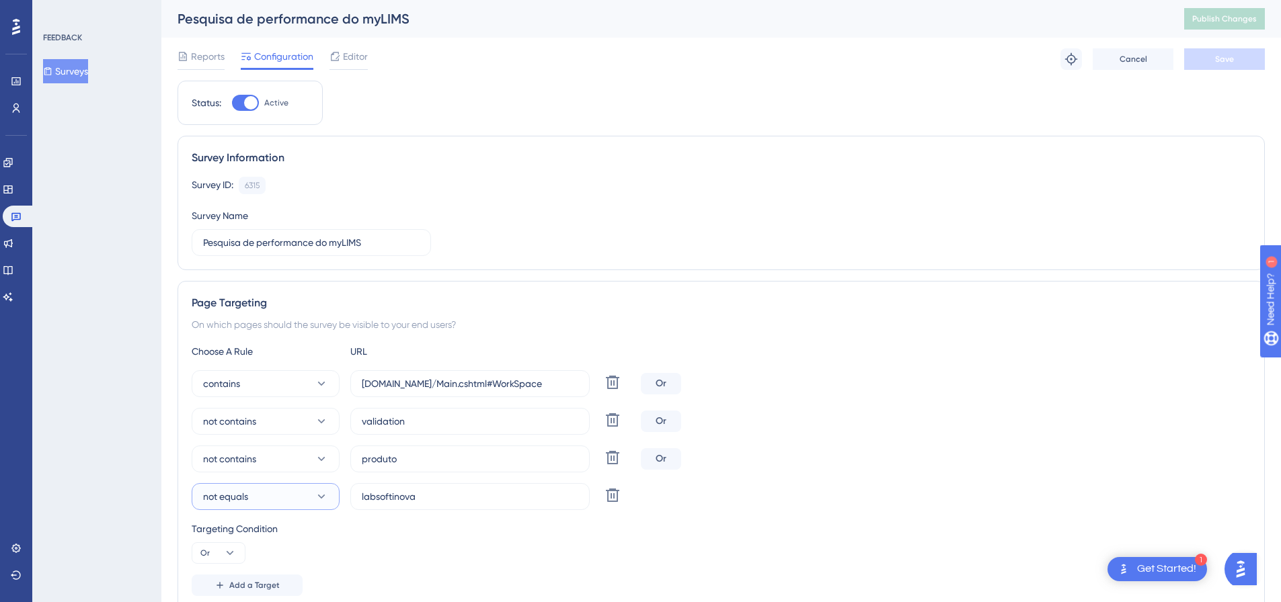
click at [321, 501] on icon at bounding box center [321, 496] width 13 height 13
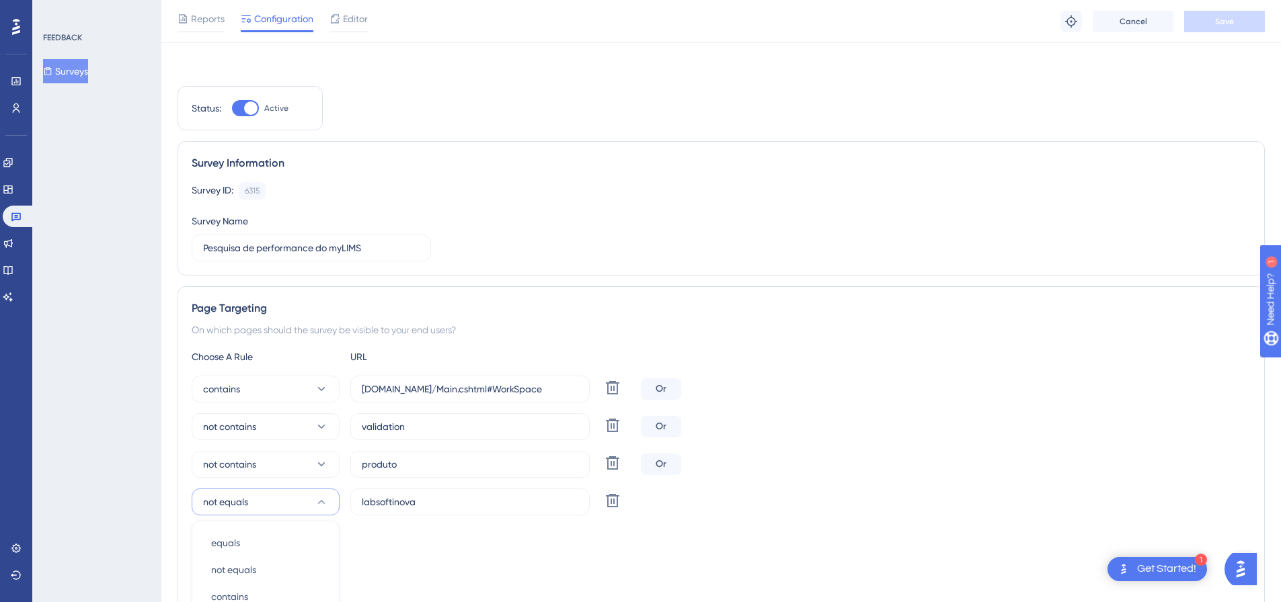
scroll to position [321, 0]
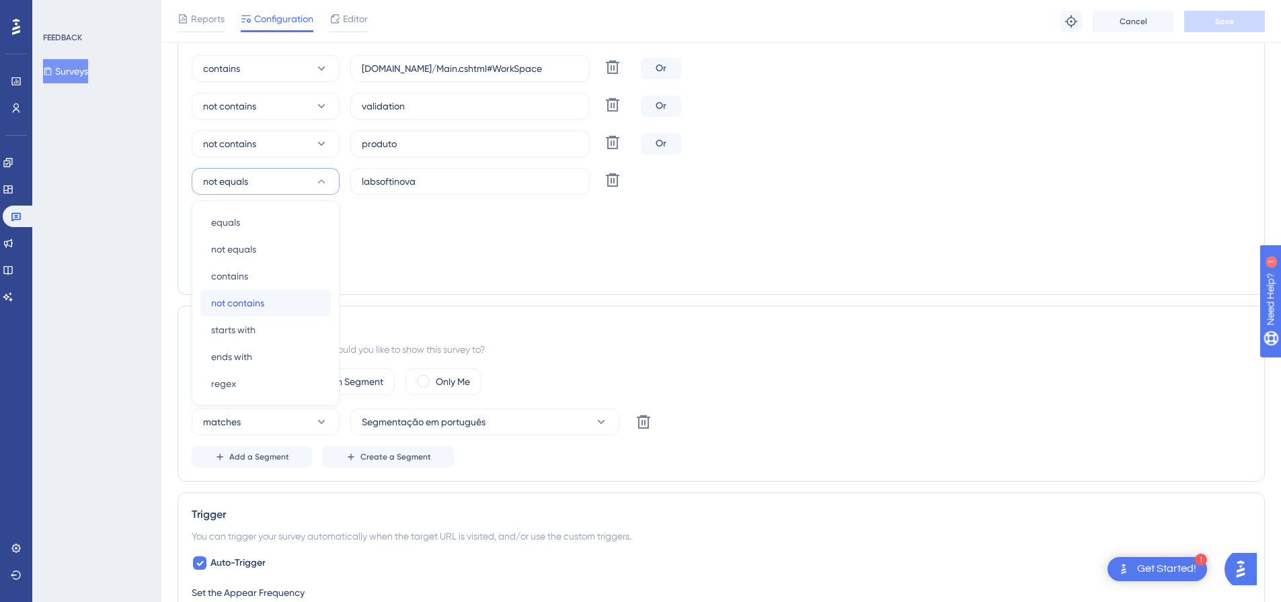
click at [272, 300] on div "not contains not contains" at bounding box center [265, 303] width 109 height 27
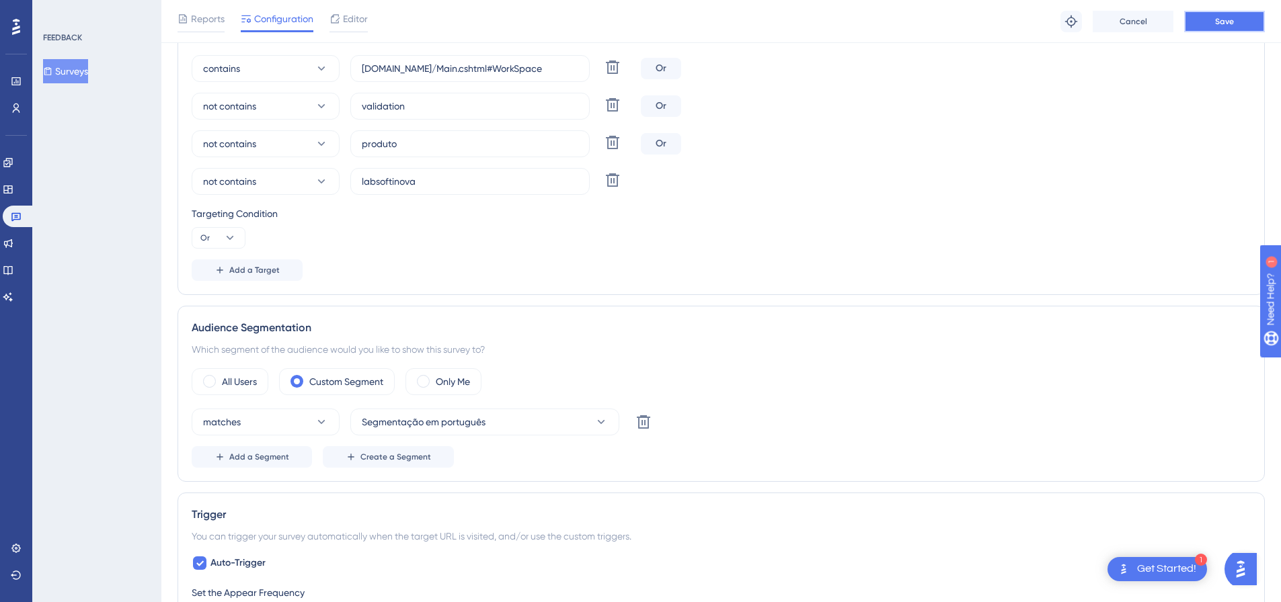
click at [1205, 26] on button "Save" at bounding box center [1224, 22] width 81 height 22
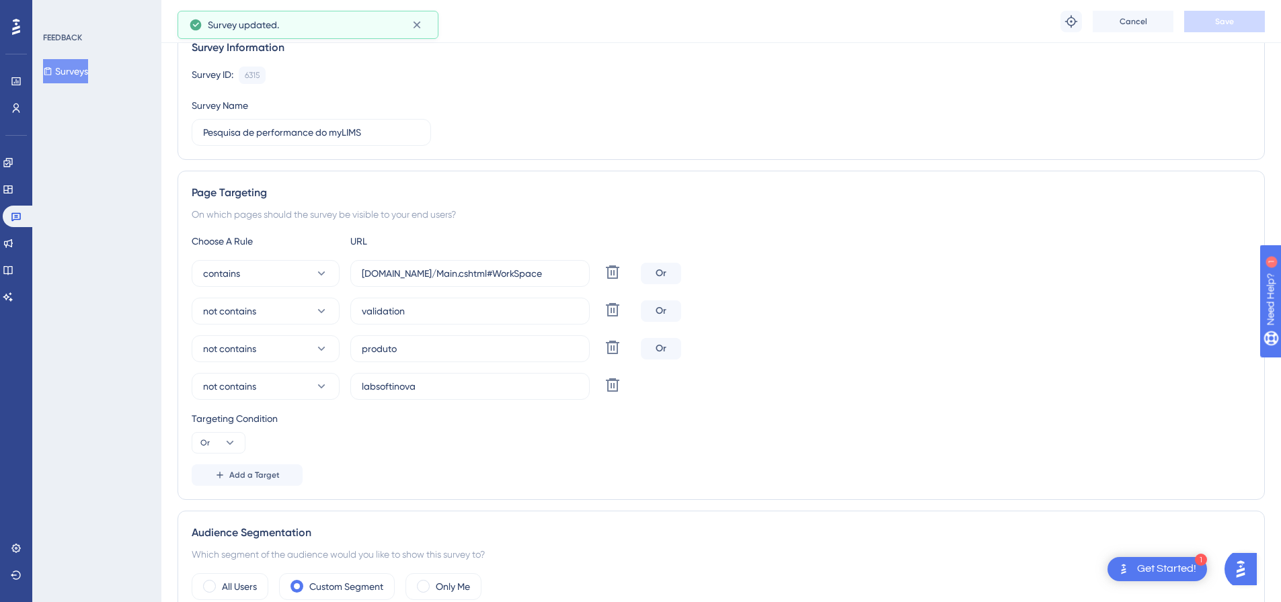
scroll to position [0, 0]
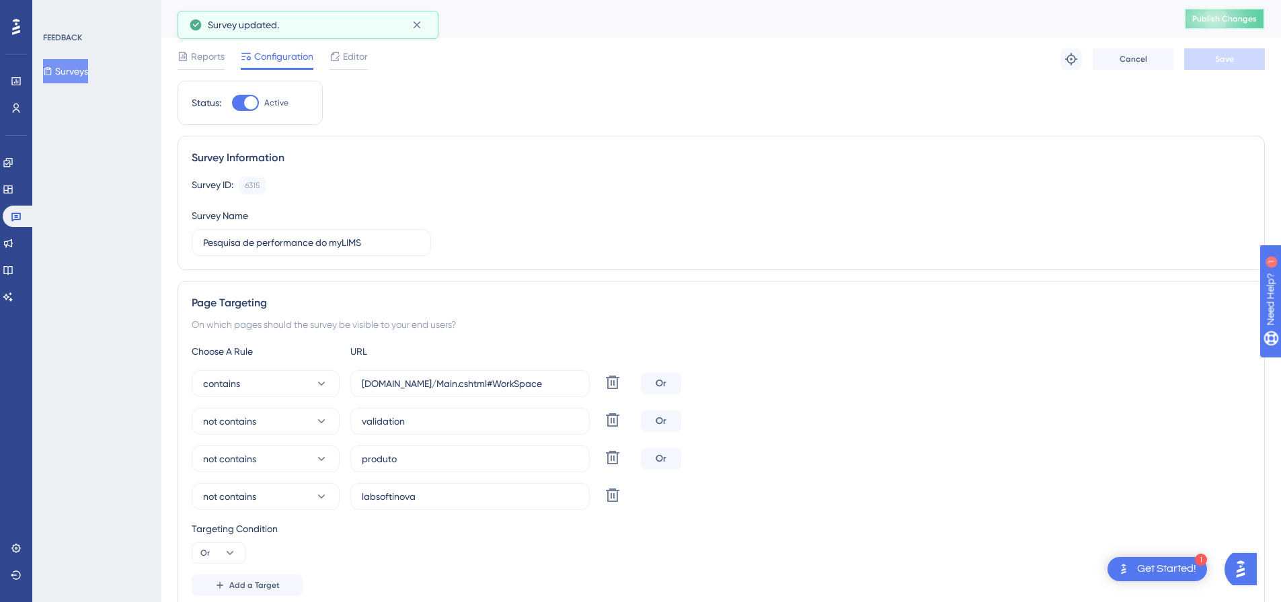
click at [1242, 9] on button "Publish Changes" at bounding box center [1224, 19] width 81 height 22
click at [76, 67] on button "Surveys" at bounding box center [65, 71] width 45 height 24
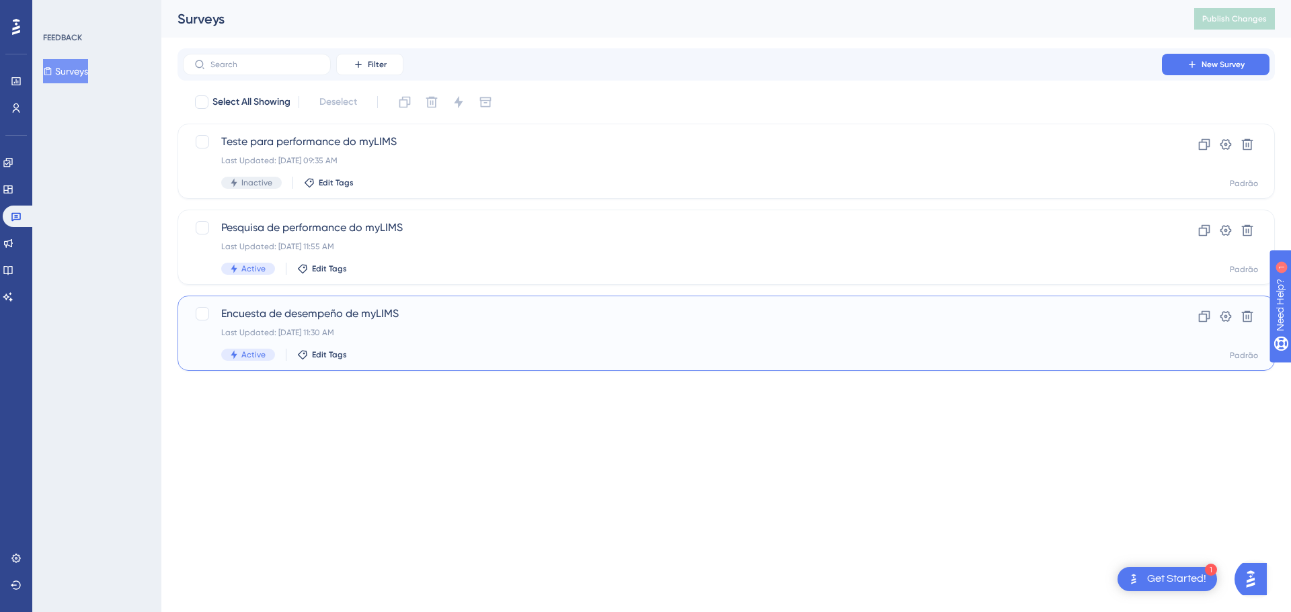
click at [535, 315] on span "Encuesta de desempeño de myLIMS" at bounding box center [672, 314] width 902 height 16
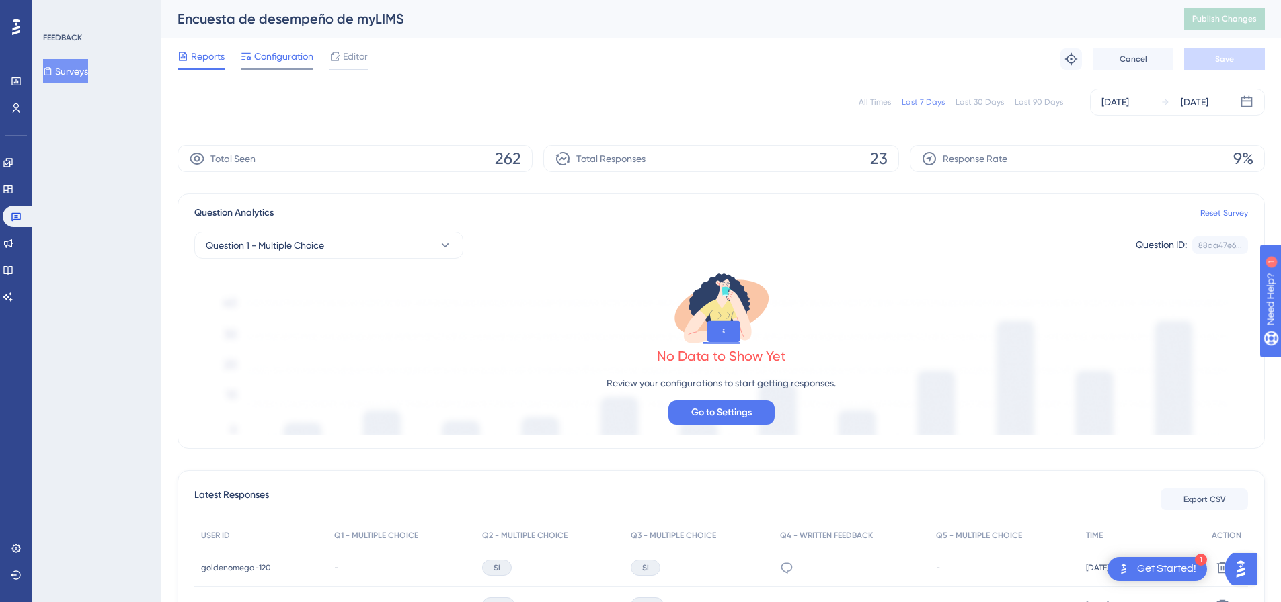
click at [283, 60] on span "Configuration" at bounding box center [283, 56] width 59 height 16
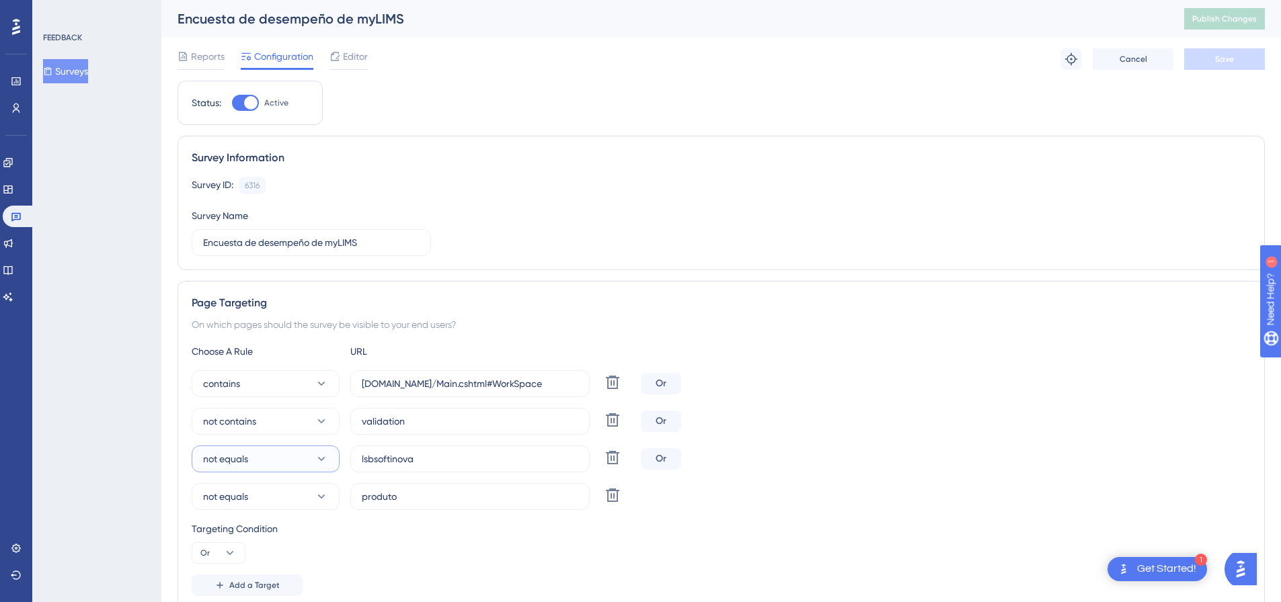
click at [327, 460] on icon at bounding box center [321, 458] width 13 height 13
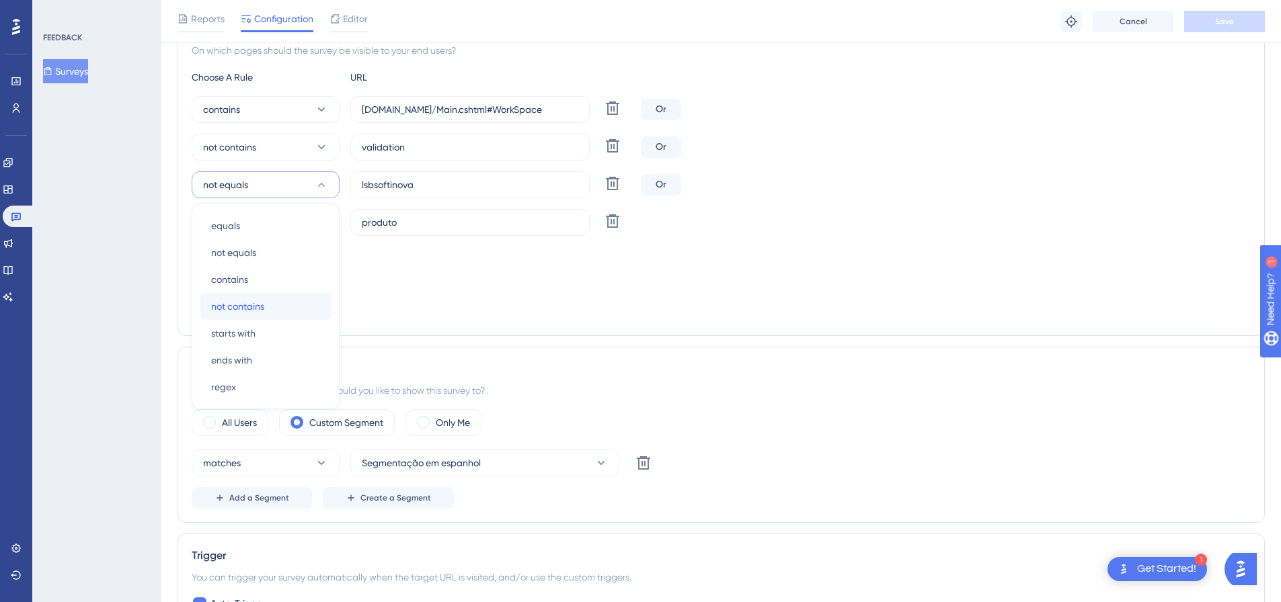
click at [261, 300] on span "not contains" at bounding box center [237, 306] width 53 height 16
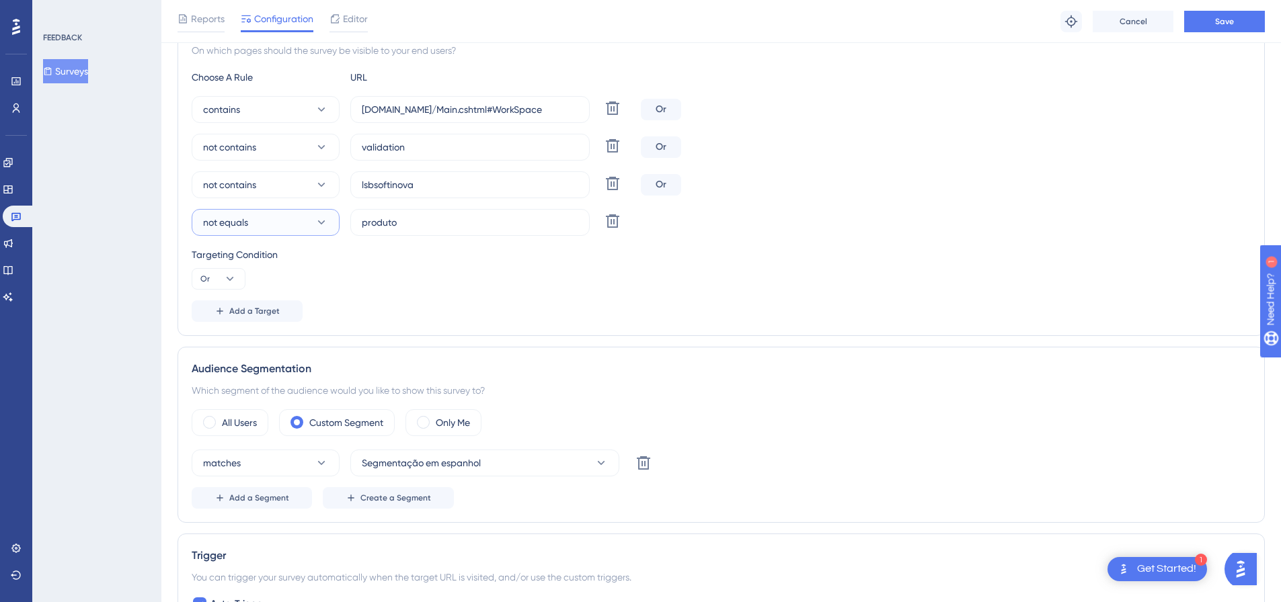
click at [323, 213] on button "not equals" at bounding box center [266, 222] width 148 height 27
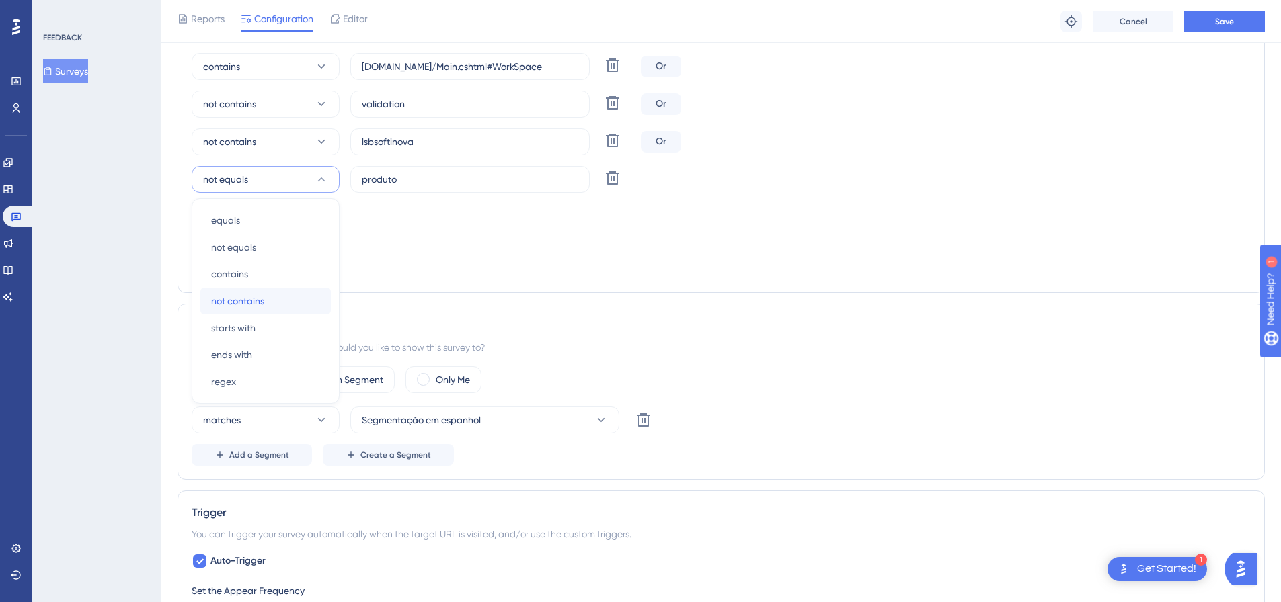
click at [289, 298] on div "not contains not contains" at bounding box center [265, 301] width 109 height 27
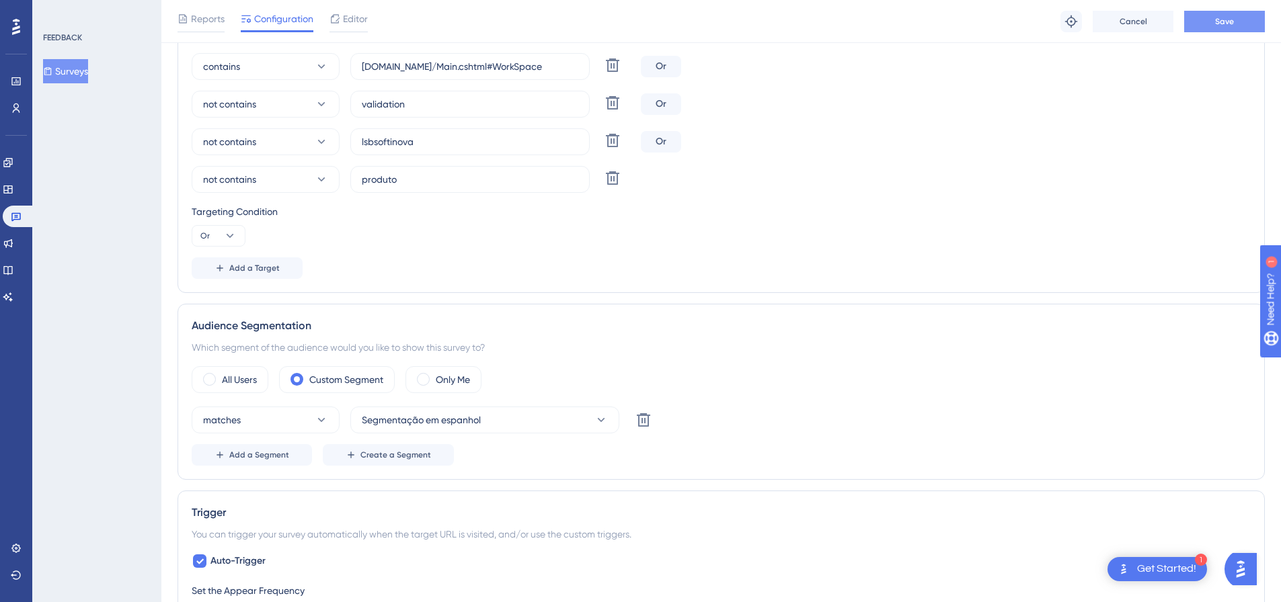
click at [1235, 22] on button "Save" at bounding box center [1224, 22] width 81 height 22
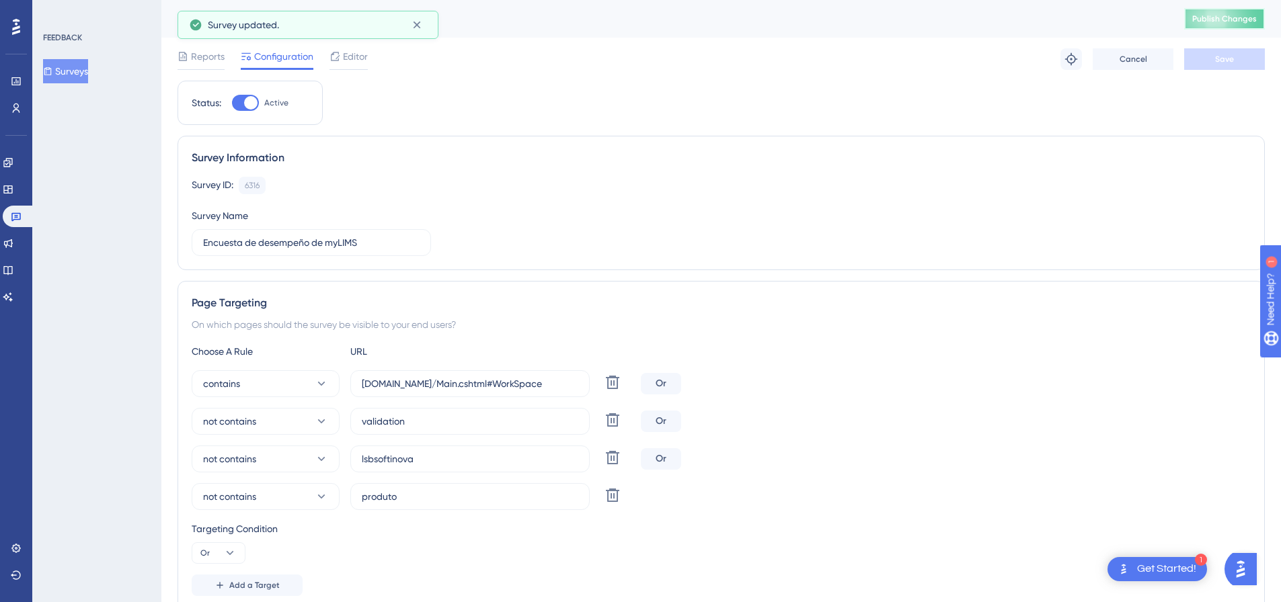
click at [1227, 21] on span "Publish Changes" at bounding box center [1224, 18] width 65 height 11
click at [96, 349] on div "FEEDBACK Surveys" at bounding box center [96, 301] width 129 height 602
